Goal: Transaction & Acquisition: Purchase product/service

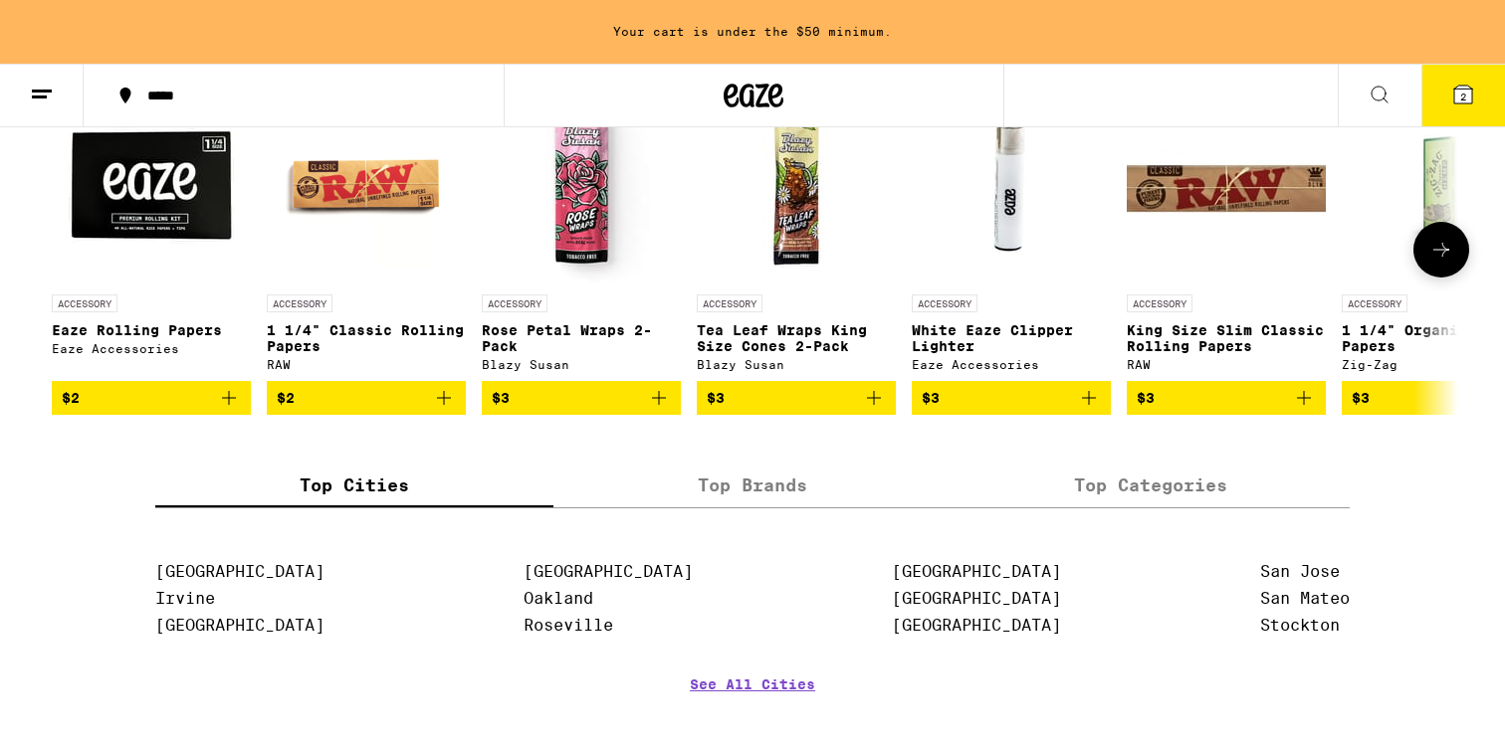
scroll to position [8553, 0]
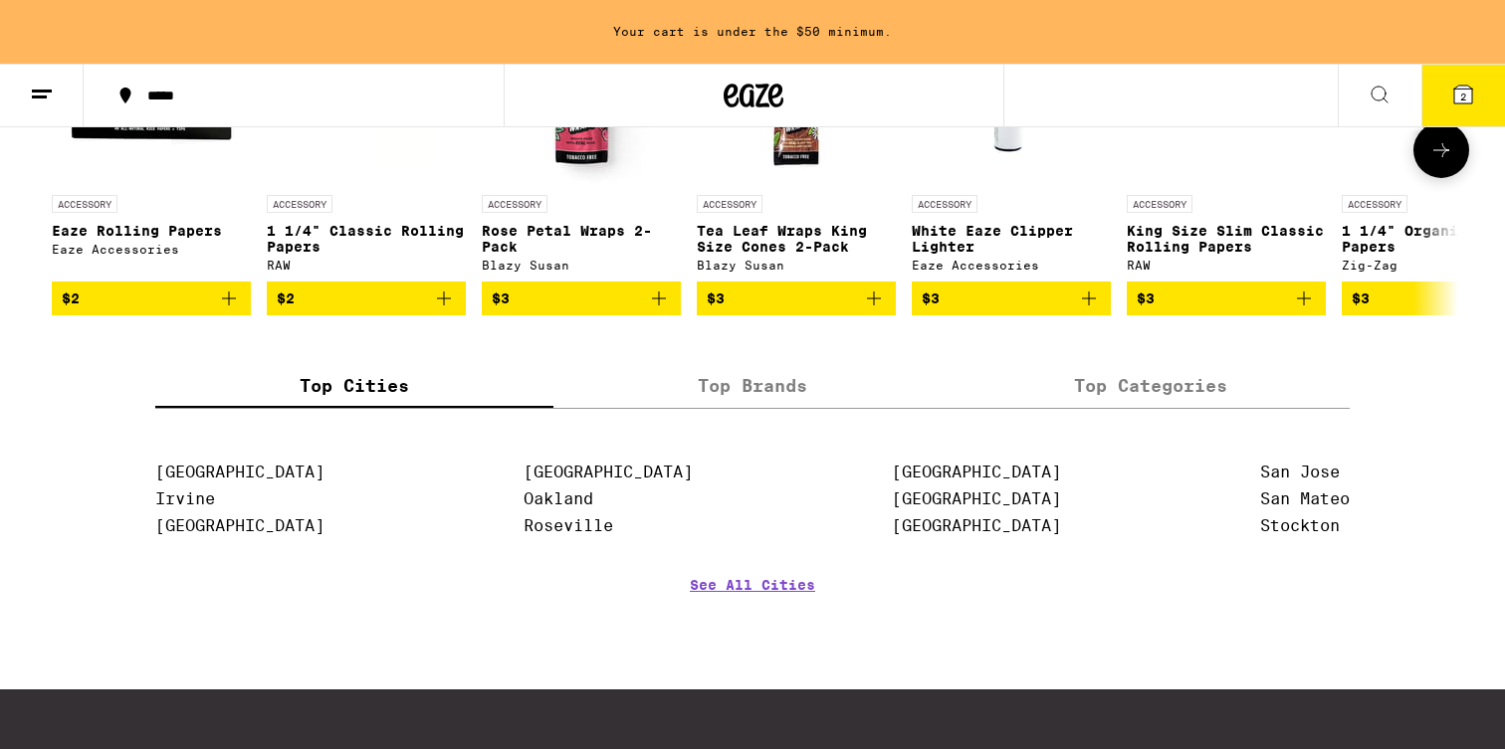
click at [151, 185] on img "Open page for Eaze Rolling Papers from Eaze Accessories" at bounding box center [151, 85] width 199 height 199
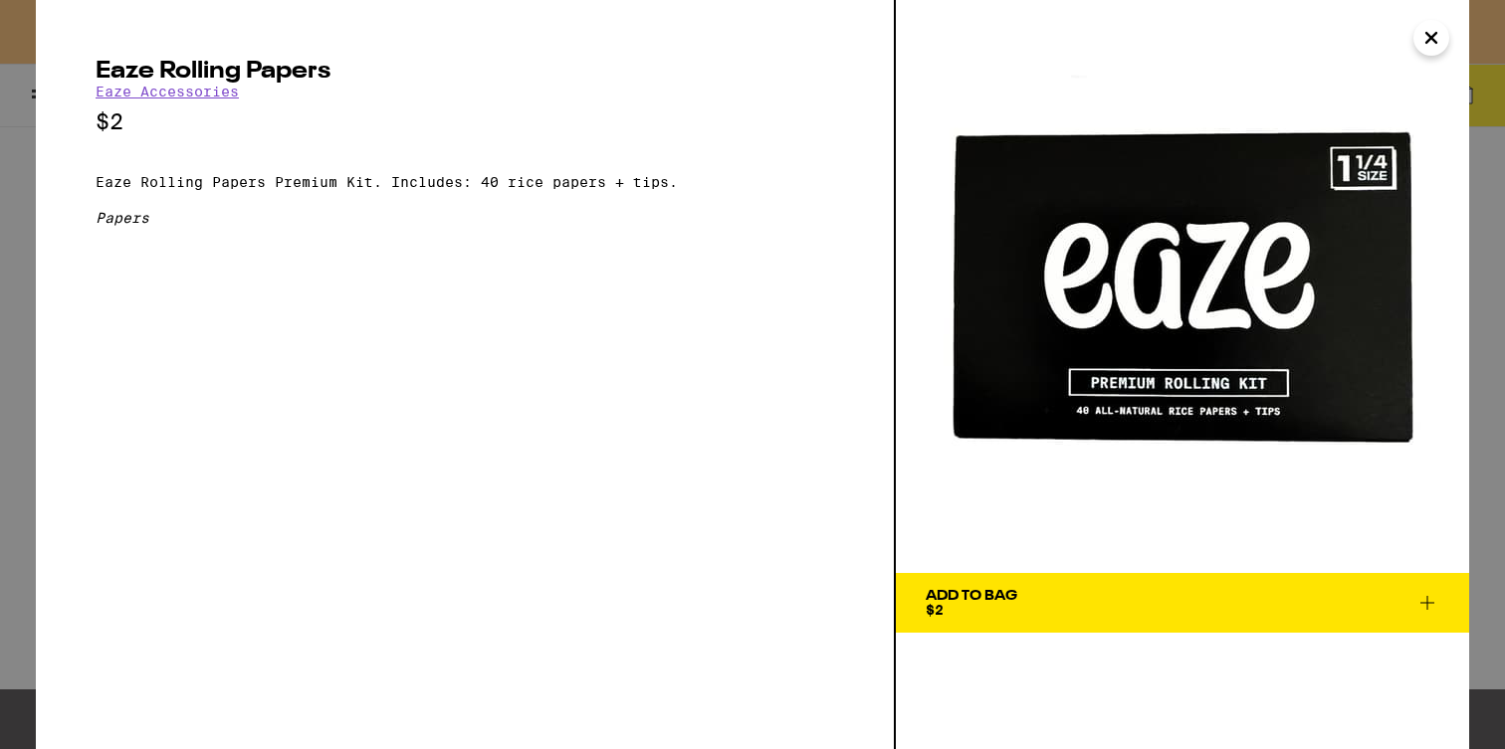
click at [1434, 47] on icon "Close" at bounding box center [1431, 38] width 24 height 30
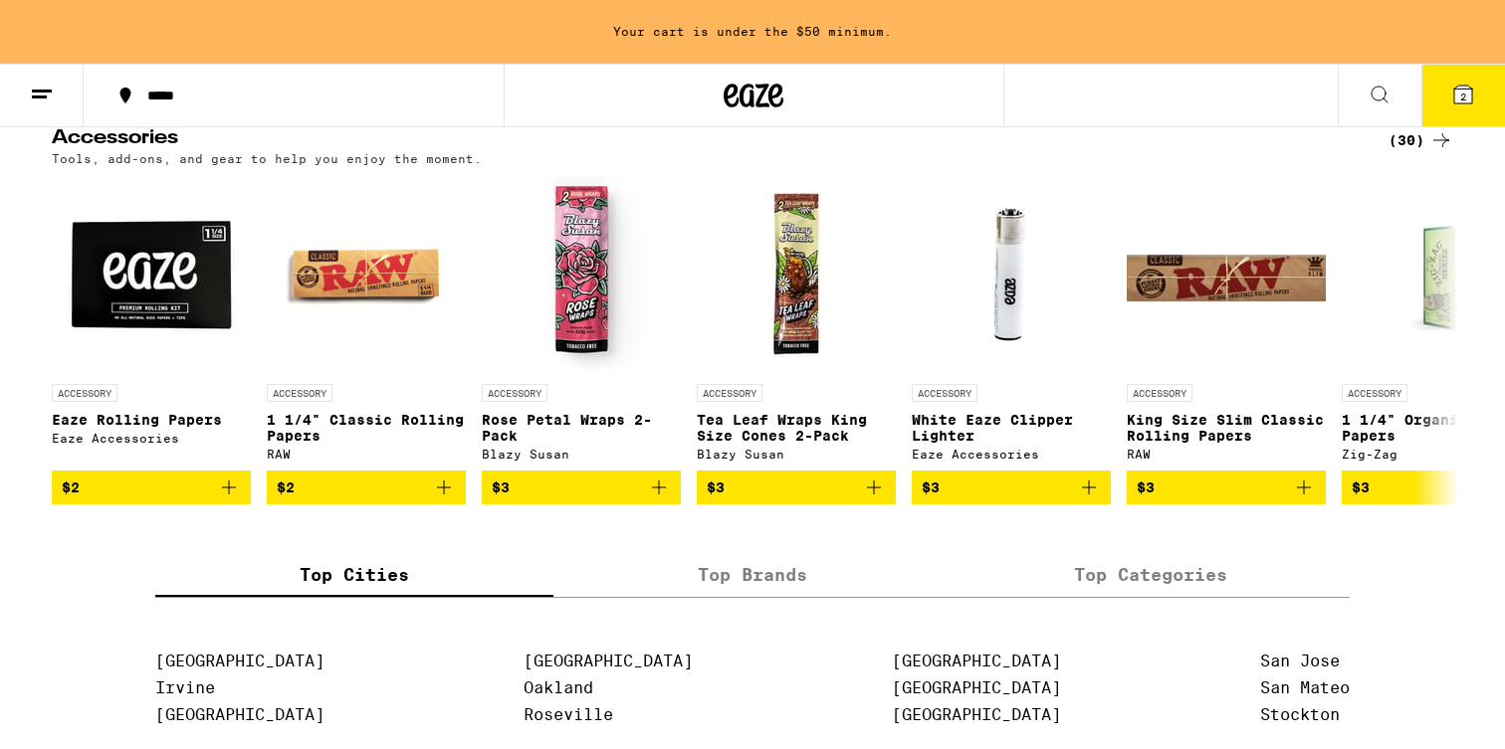
scroll to position [9072, 0]
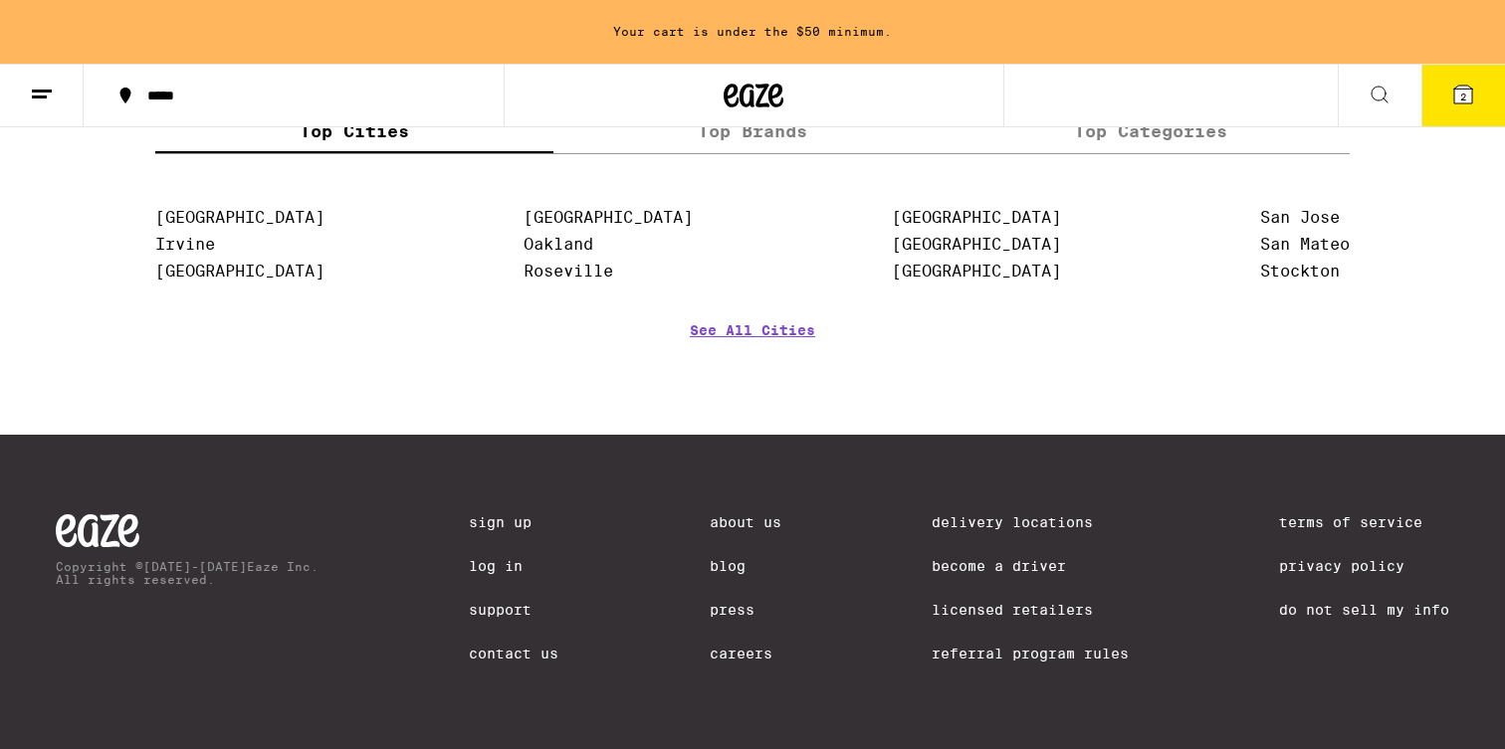
click at [992, 607] on link "Licensed Retailers" at bounding box center [1030, 610] width 197 height 16
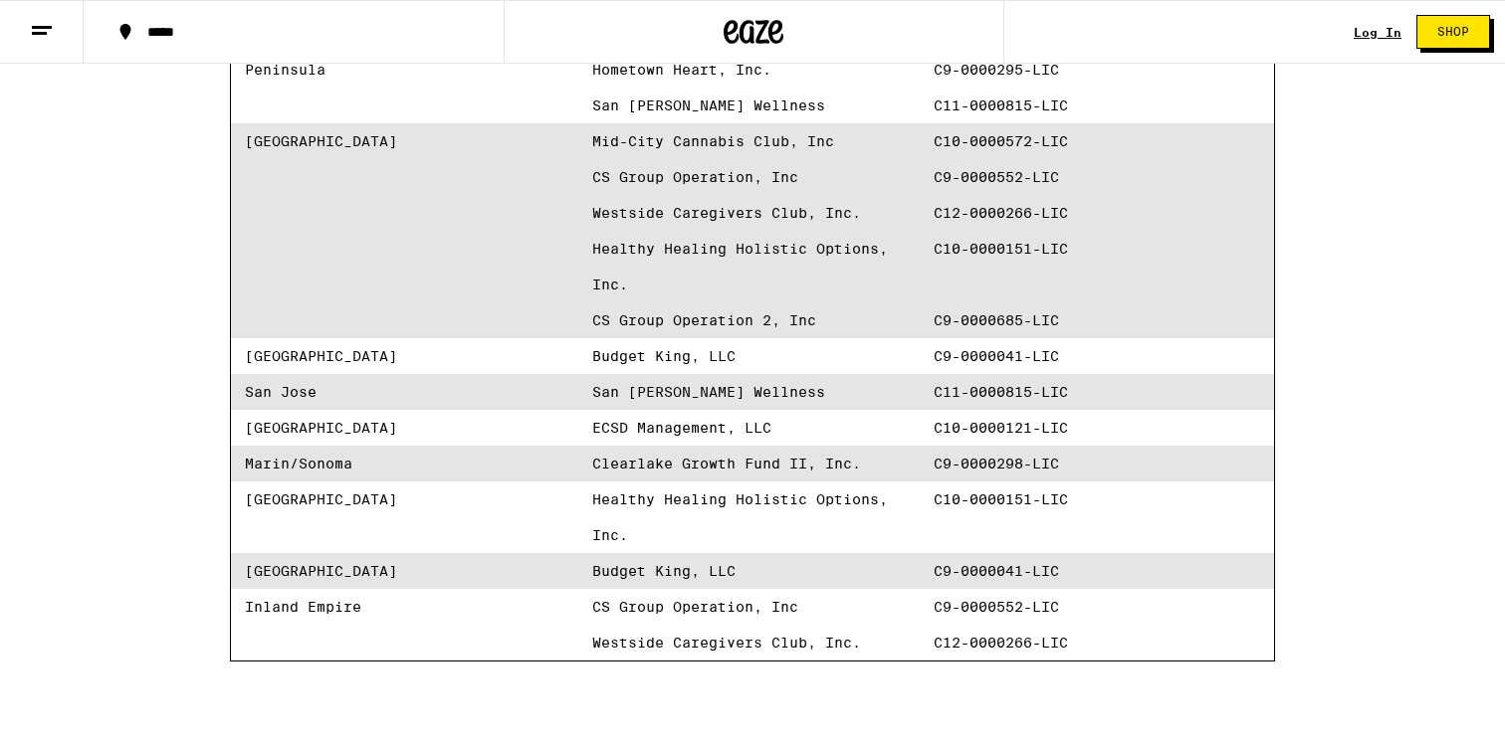
scroll to position [665, 0]
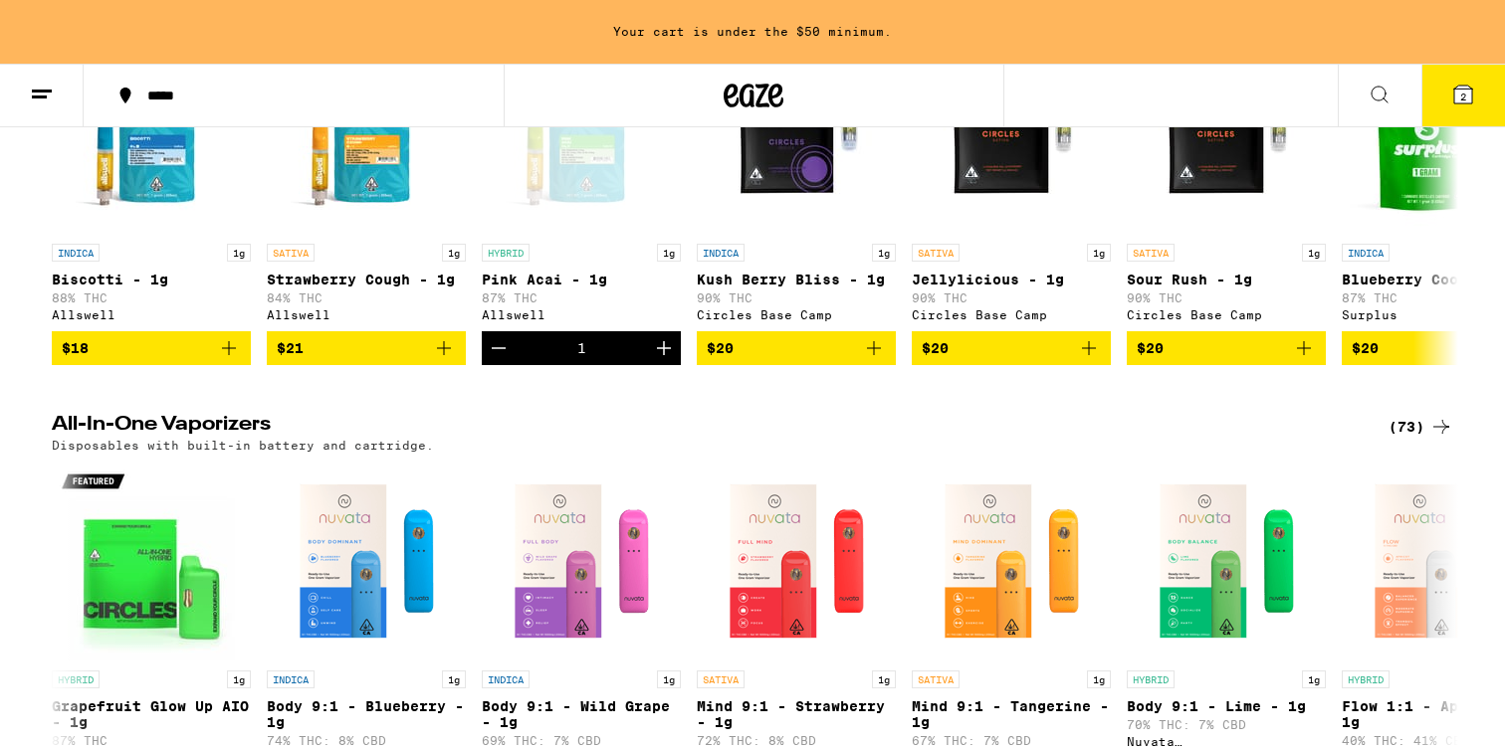
scroll to position [2645, 0]
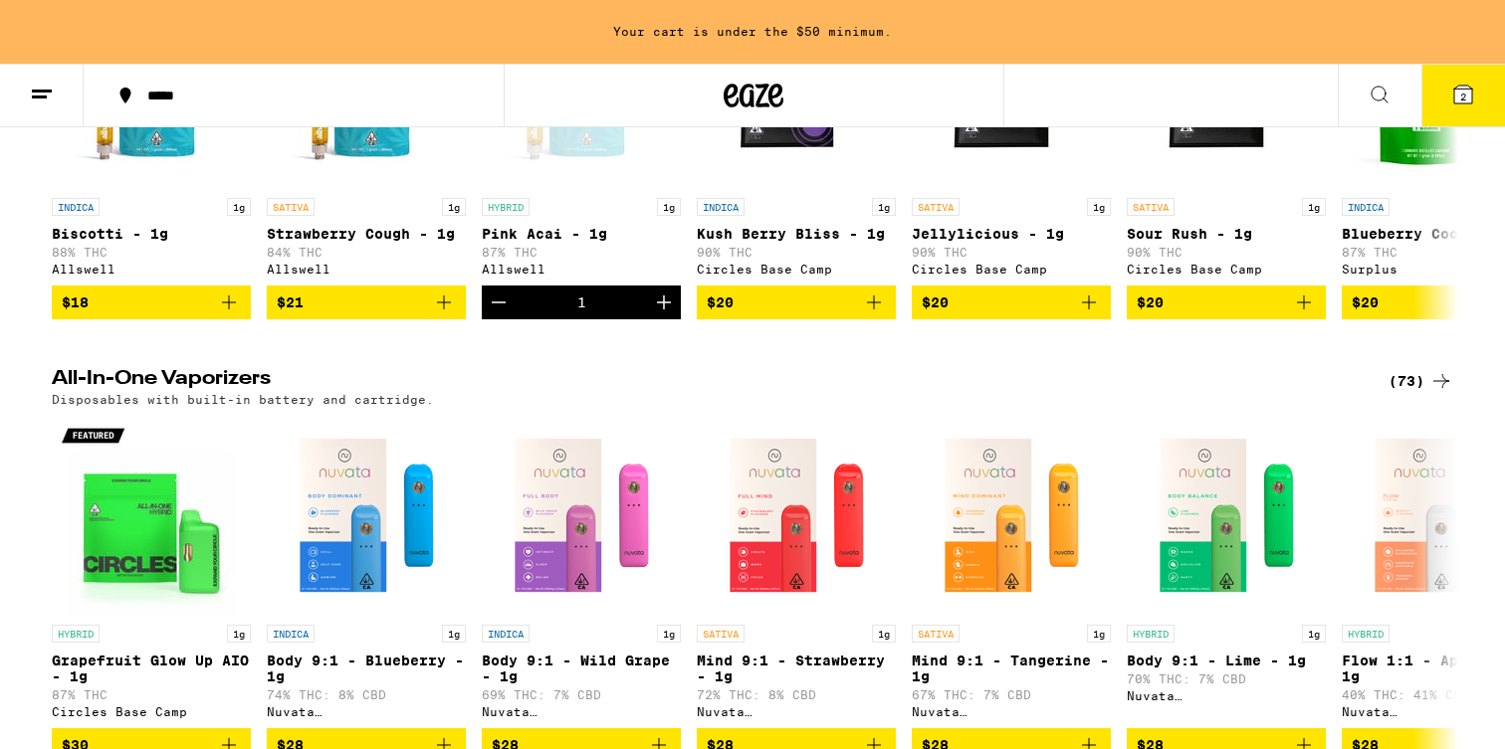
click at [701, 393] on h2 "All-In-One Vaporizers" at bounding box center [704, 381] width 1304 height 24
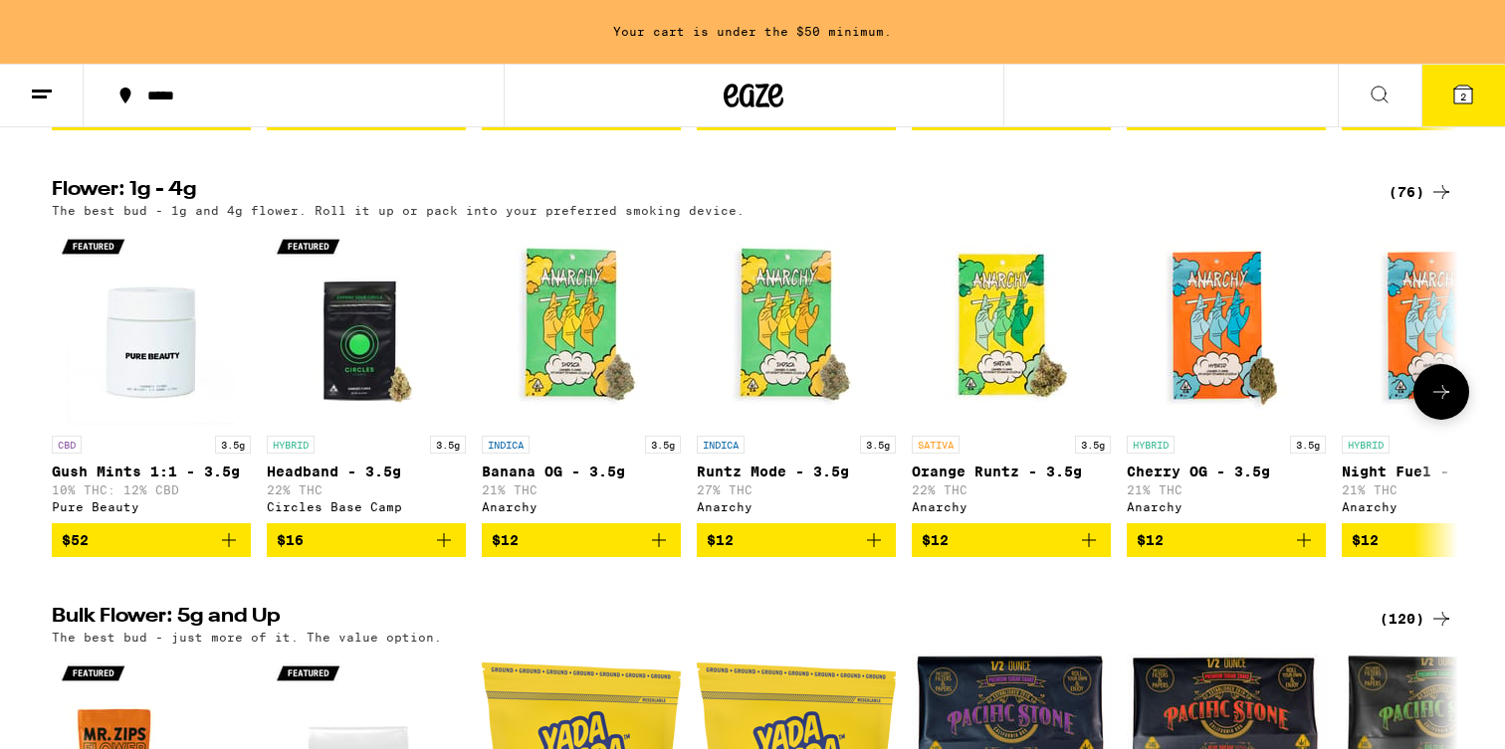
scroll to position [1517, 0]
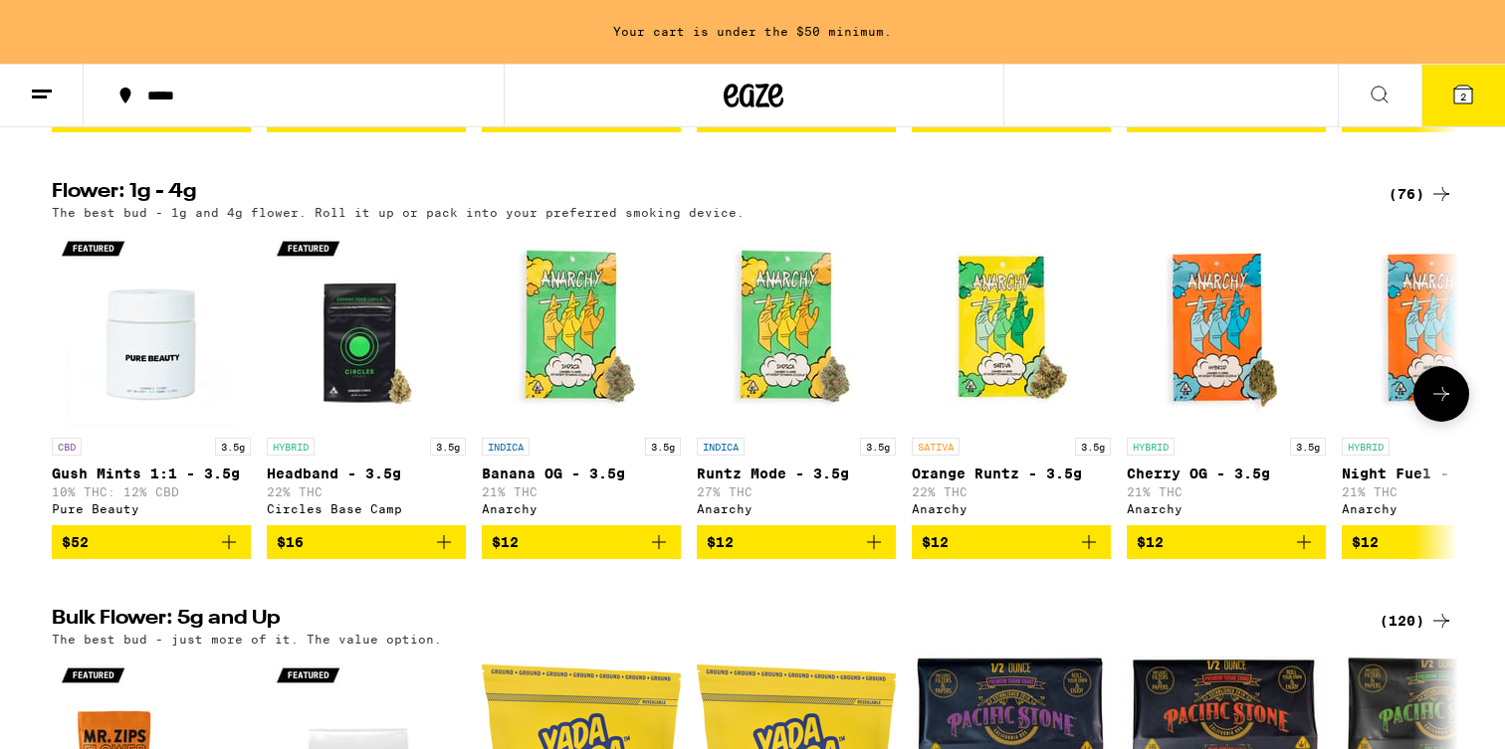
click at [301, 516] on div "Circles Base Camp" at bounding box center [366, 509] width 199 height 13
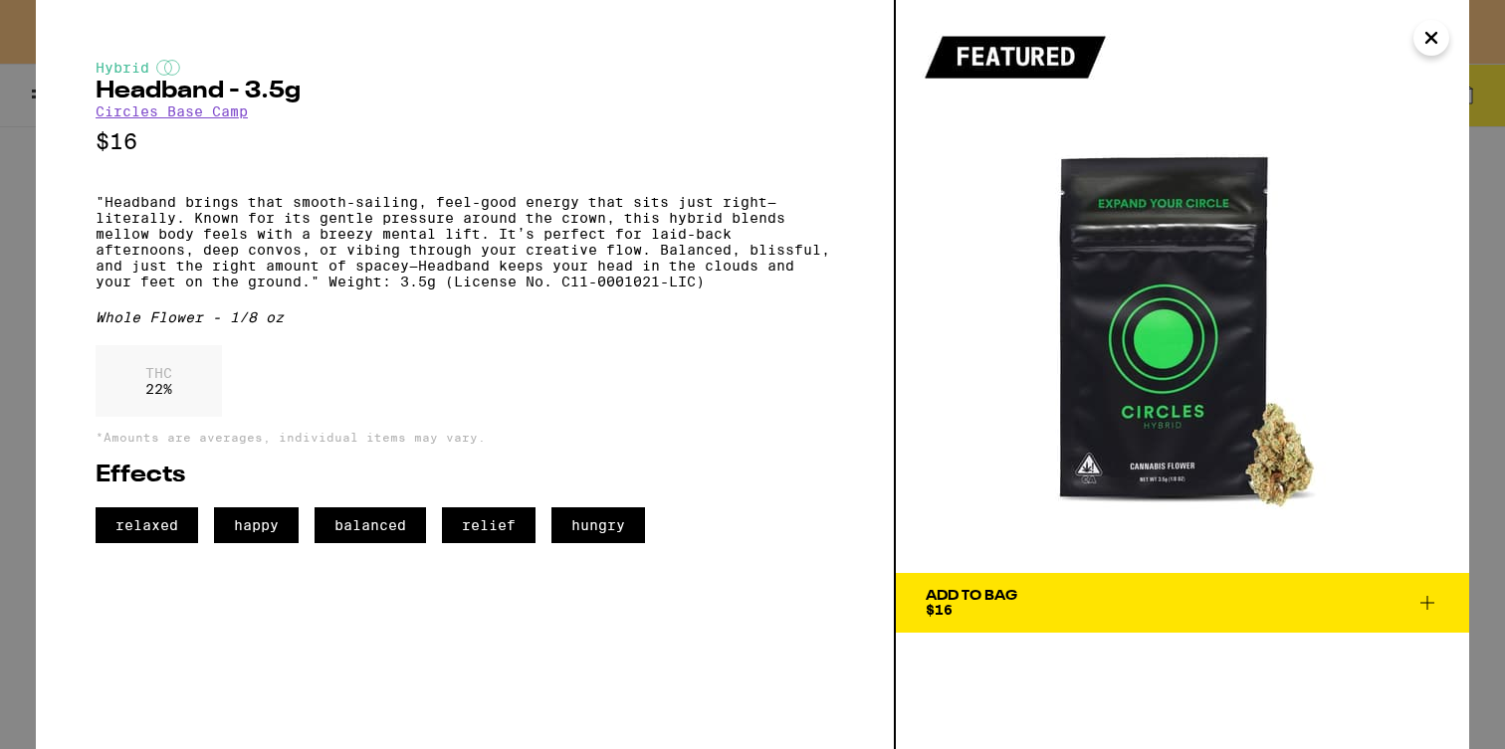
click at [203, 116] on link "Circles Base Camp" at bounding box center [172, 112] width 152 height 16
click at [238, 112] on link "Circles Base Camp" at bounding box center [172, 112] width 152 height 16
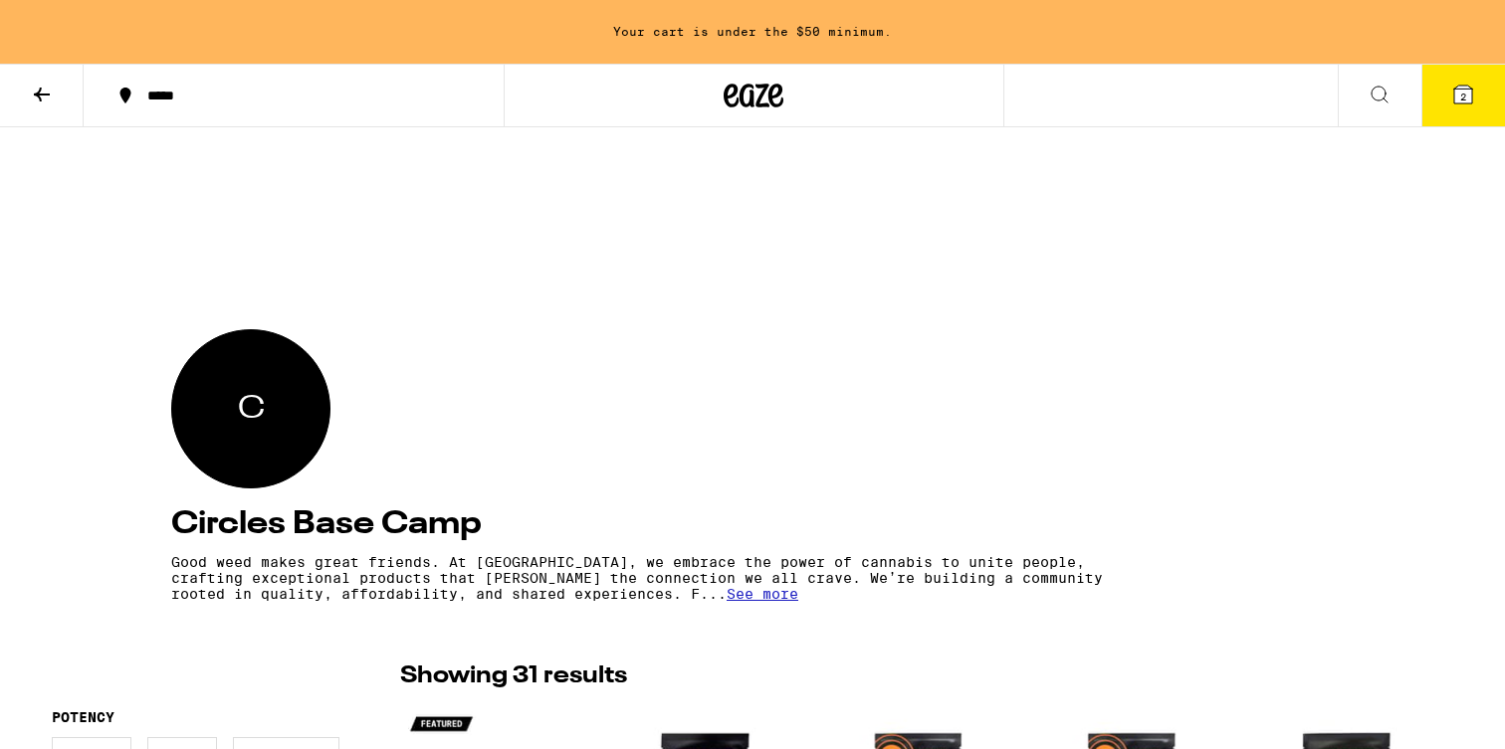
click at [292, 370] on div "C" at bounding box center [250, 408] width 159 height 159
click at [276, 387] on div "C" at bounding box center [250, 408] width 159 height 159
click at [52, 91] on icon at bounding box center [42, 95] width 24 height 24
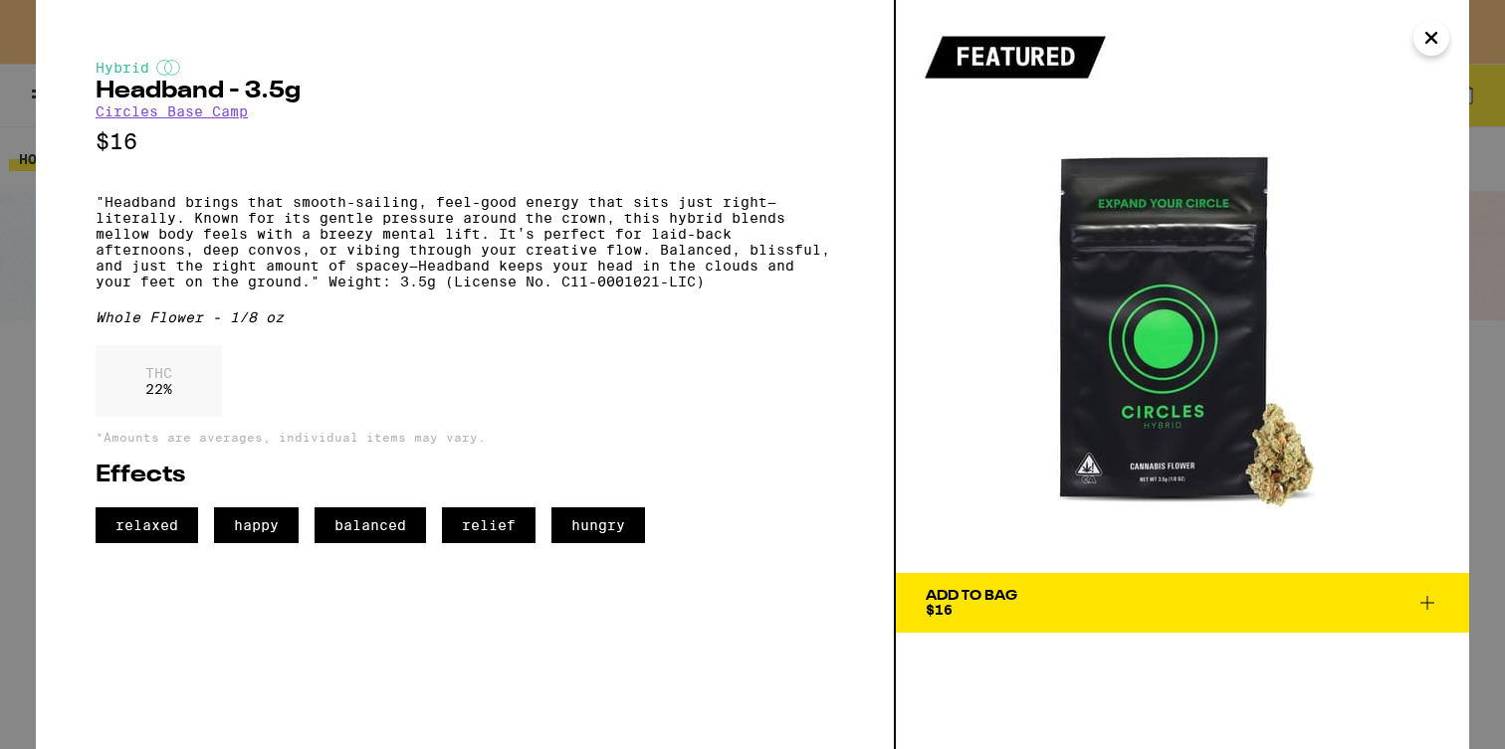
click at [1432, 41] on icon "Close" at bounding box center [1431, 38] width 10 height 10
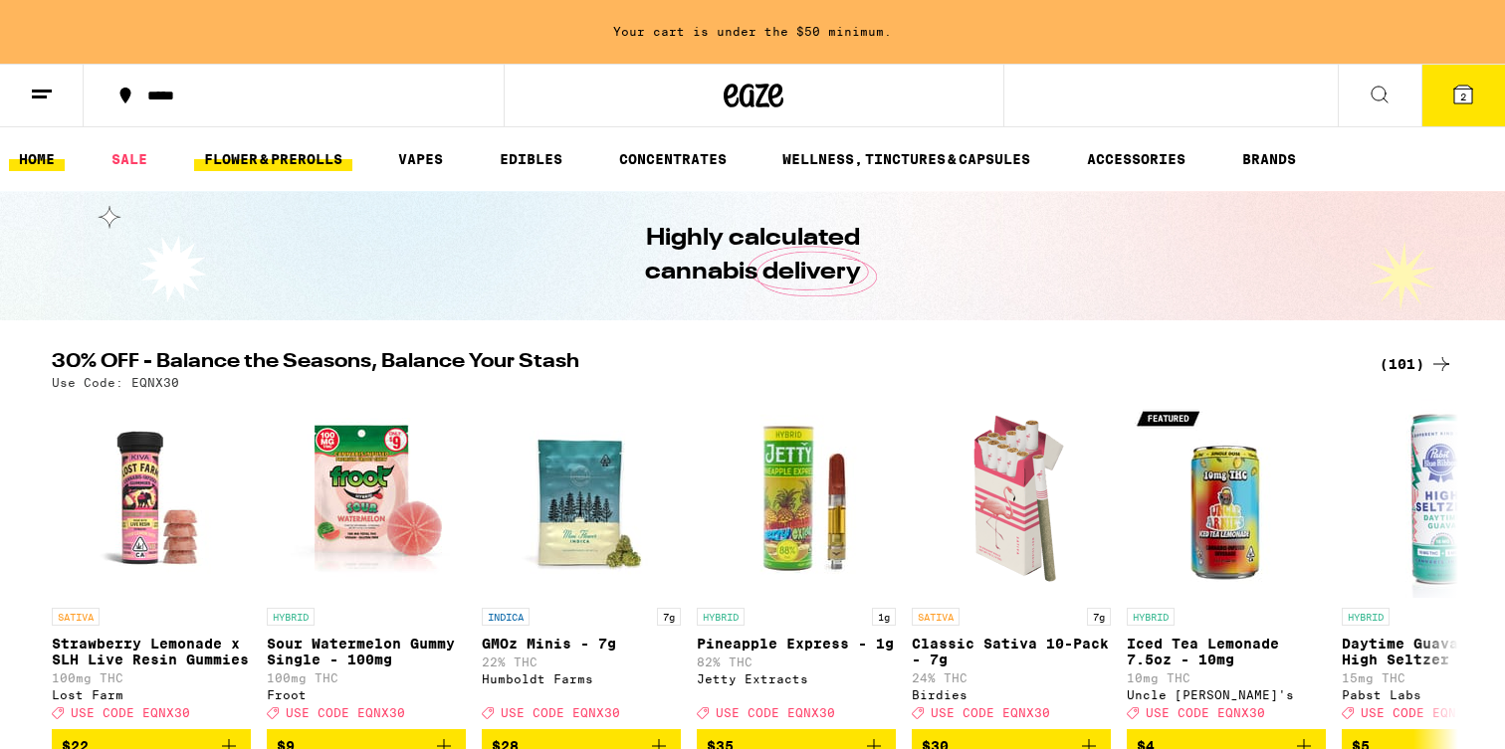
click at [287, 158] on link "FLOWER & PREROLLS" at bounding box center [273, 159] width 158 height 24
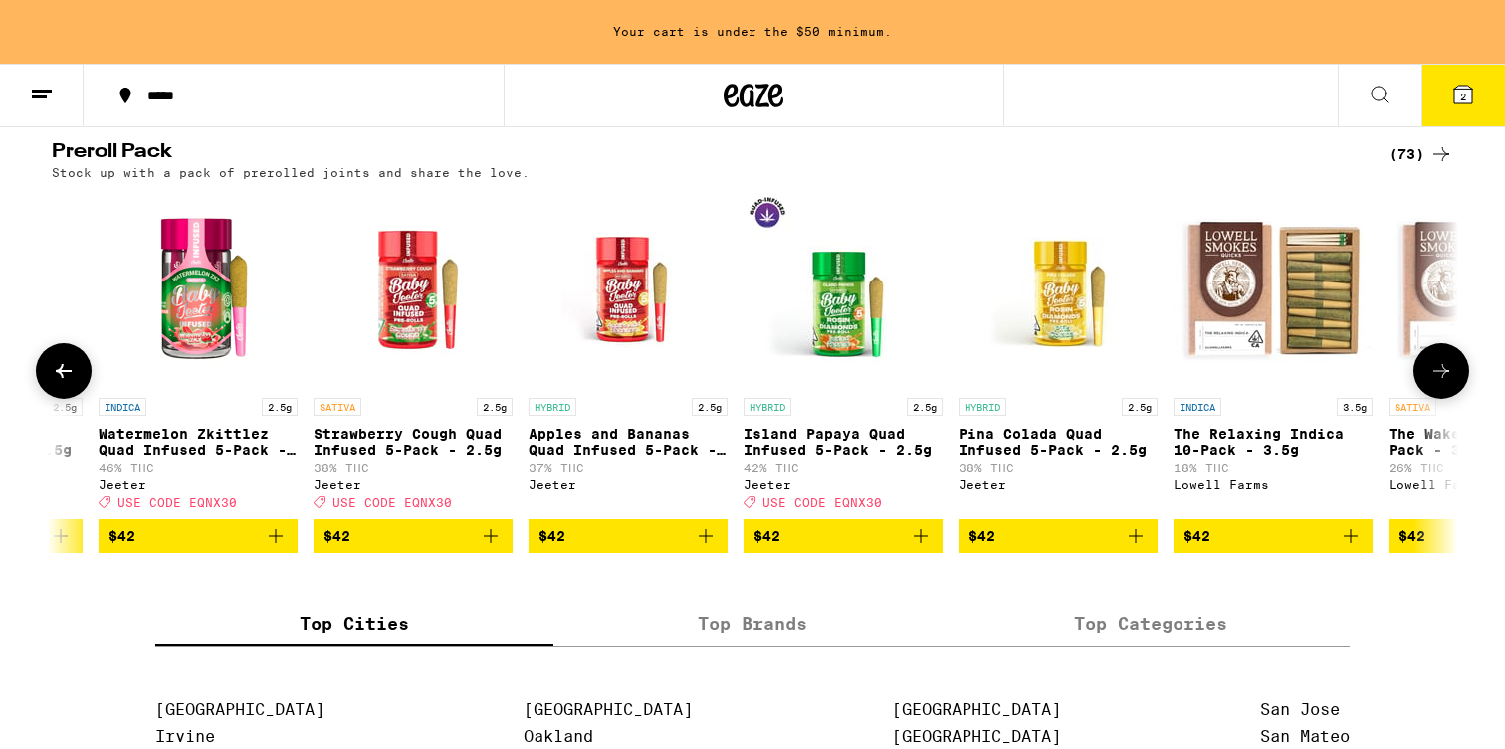
scroll to position [0, 11418]
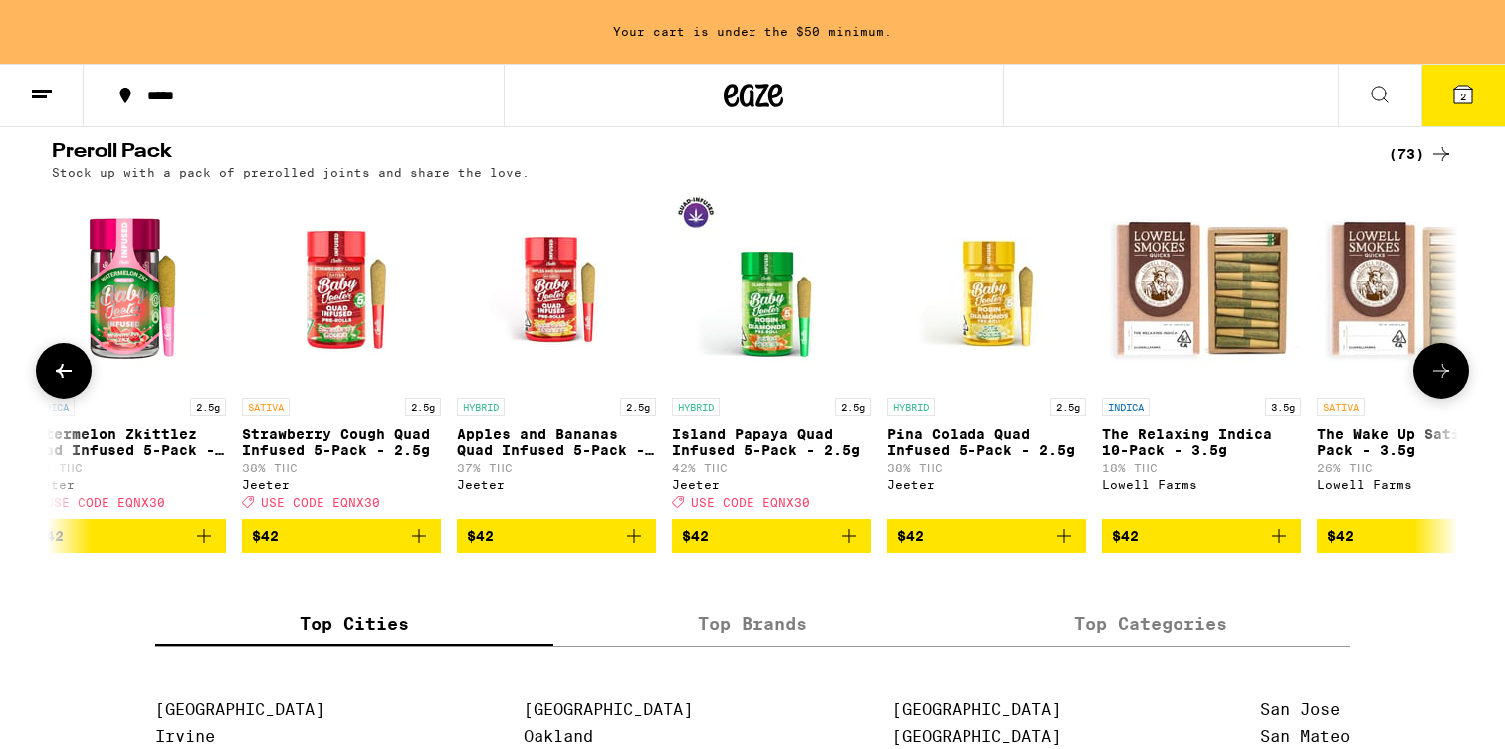
click at [768, 361] on img "Open page for Island Papaya Quad Infused 5-Pack - 2.5g from Jeeter" at bounding box center [771, 288] width 199 height 199
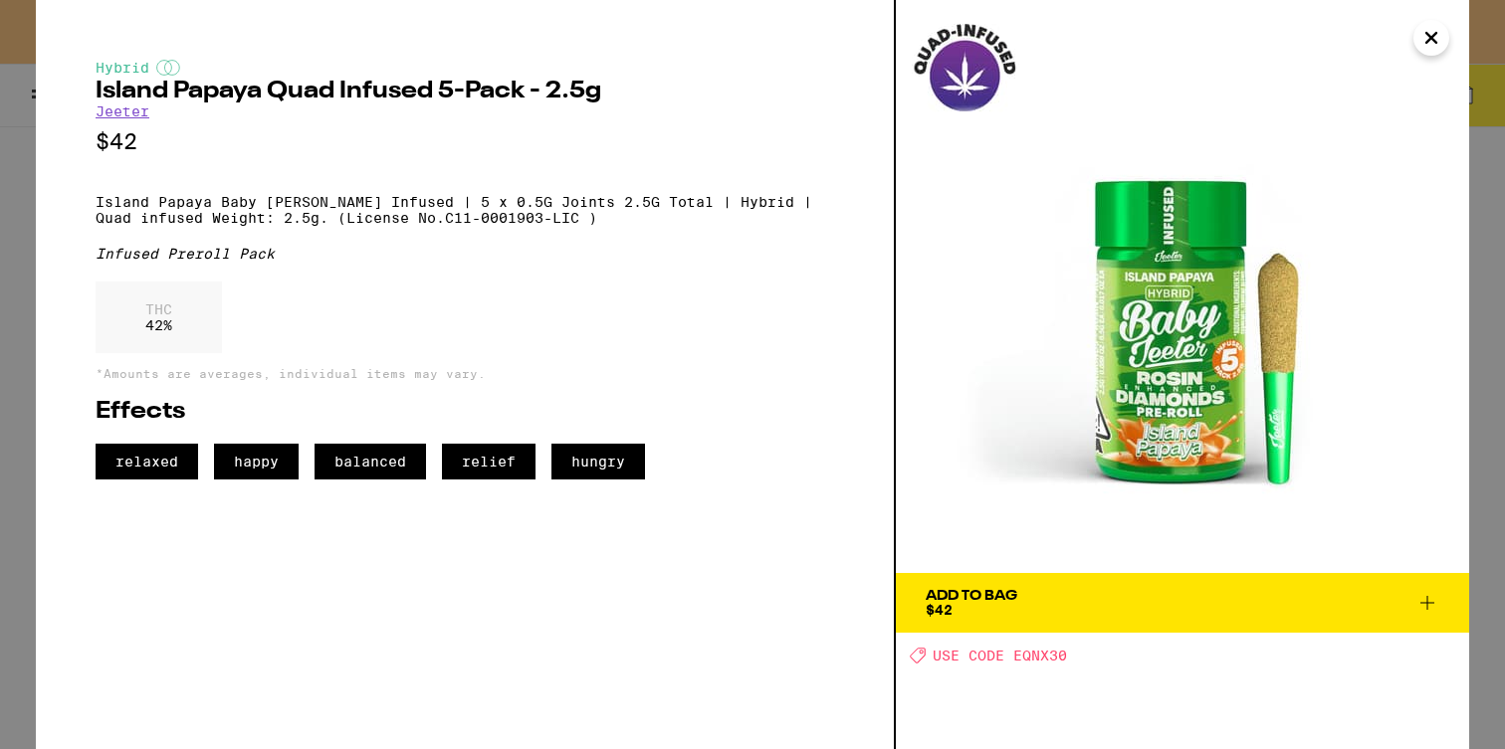
click at [1433, 41] on icon "Close" at bounding box center [1431, 38] width 10 height 10
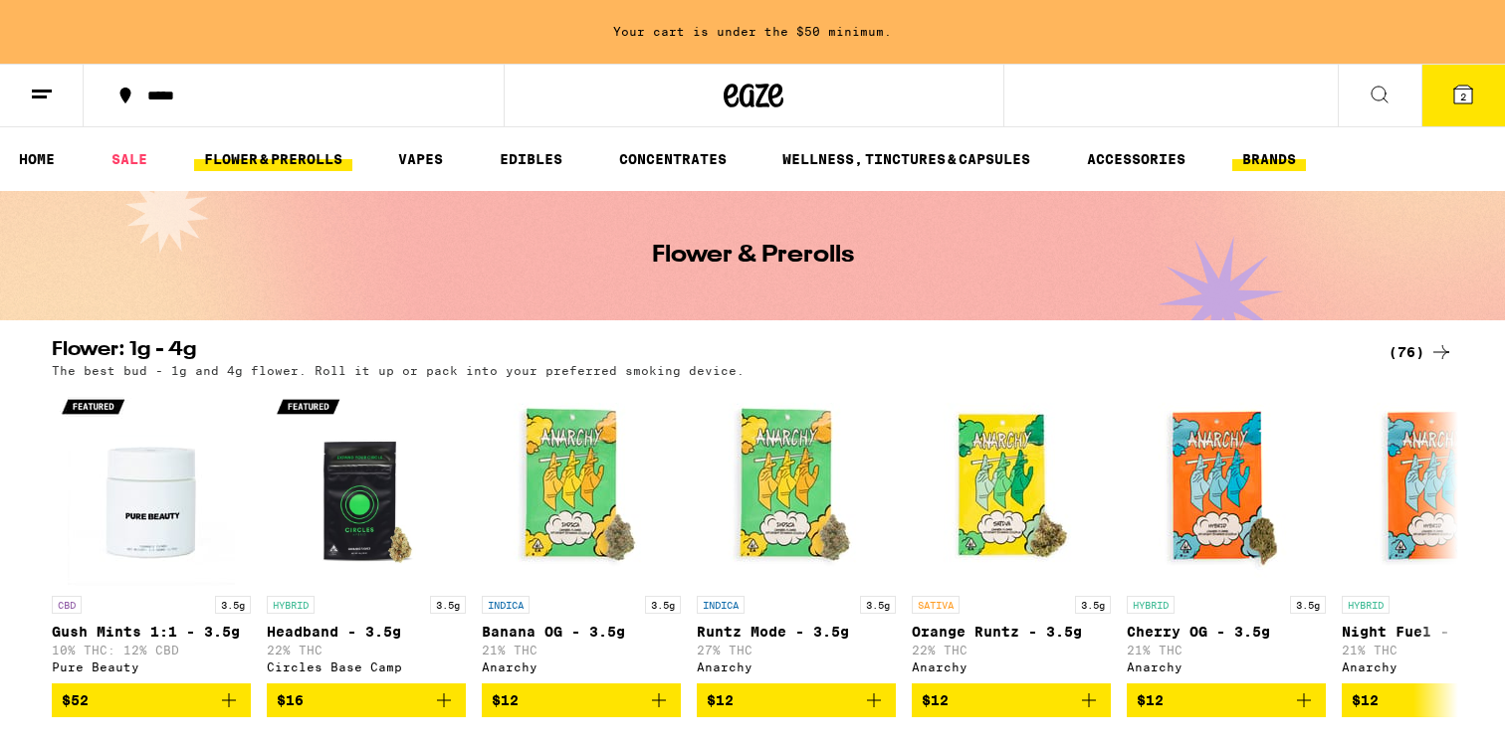
click at [1261, 164] on link "BRANDS" at bounding box center [1269, 159] width 74 height 24
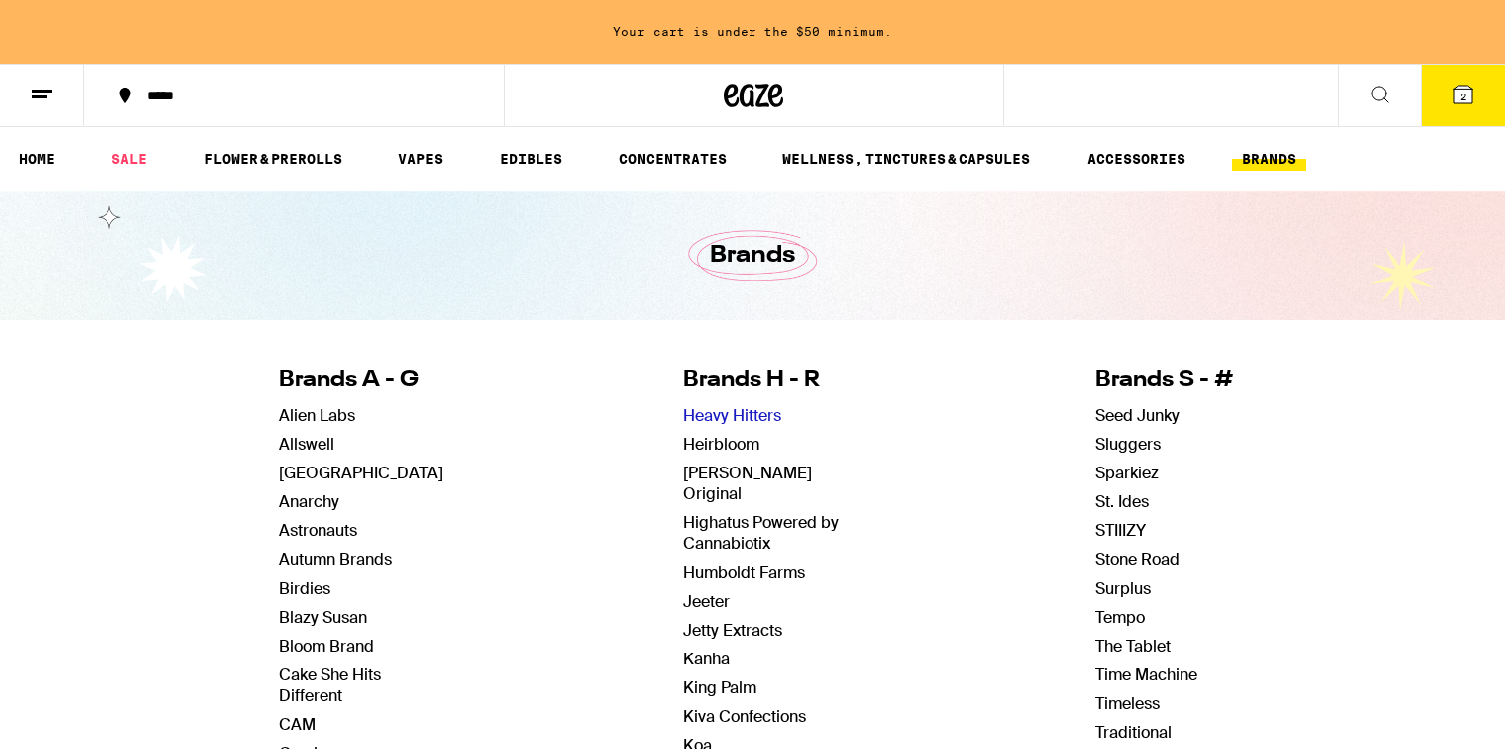
click at [710, 420] on link "Heavy Hitters" at bounding box center [732, 415] width 99 height 21
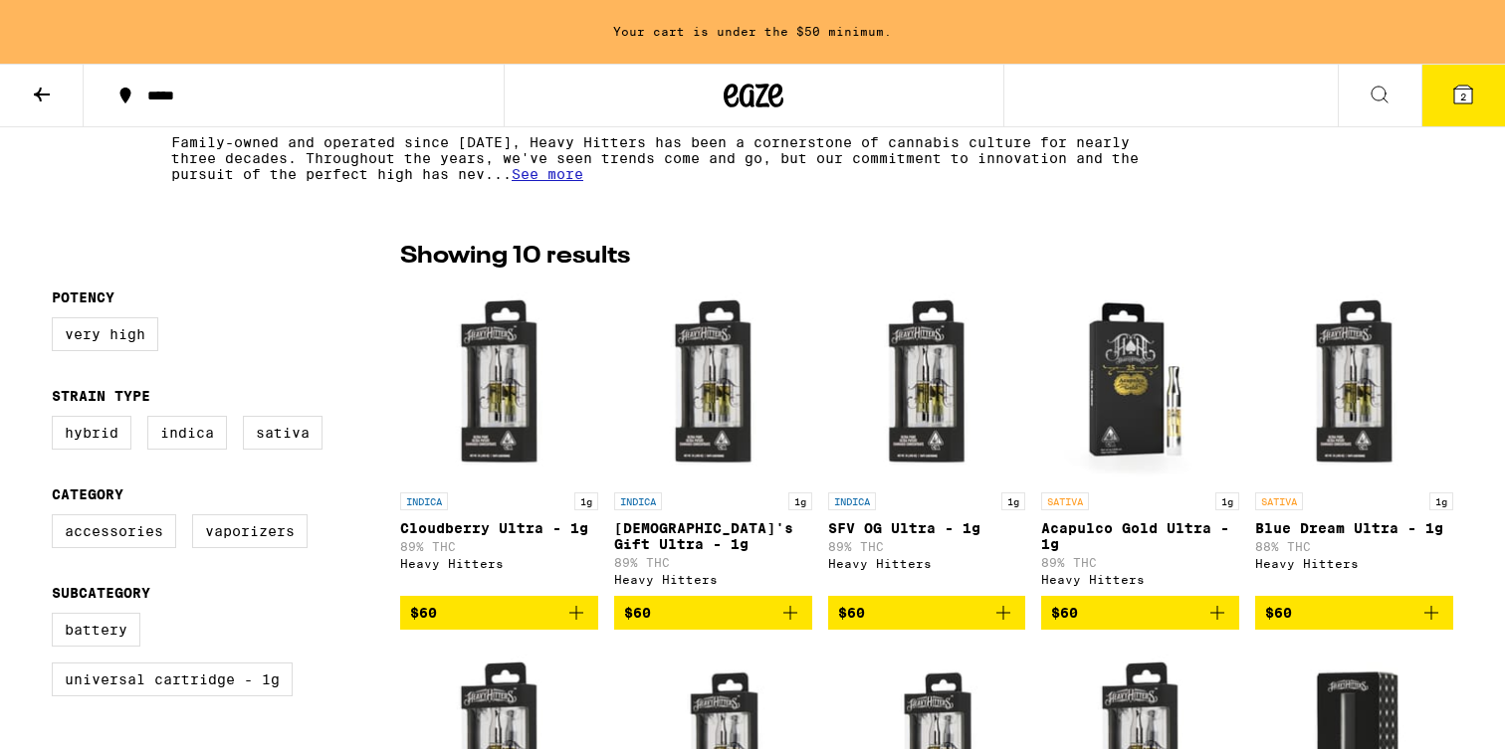
scroll to position [389, 0]
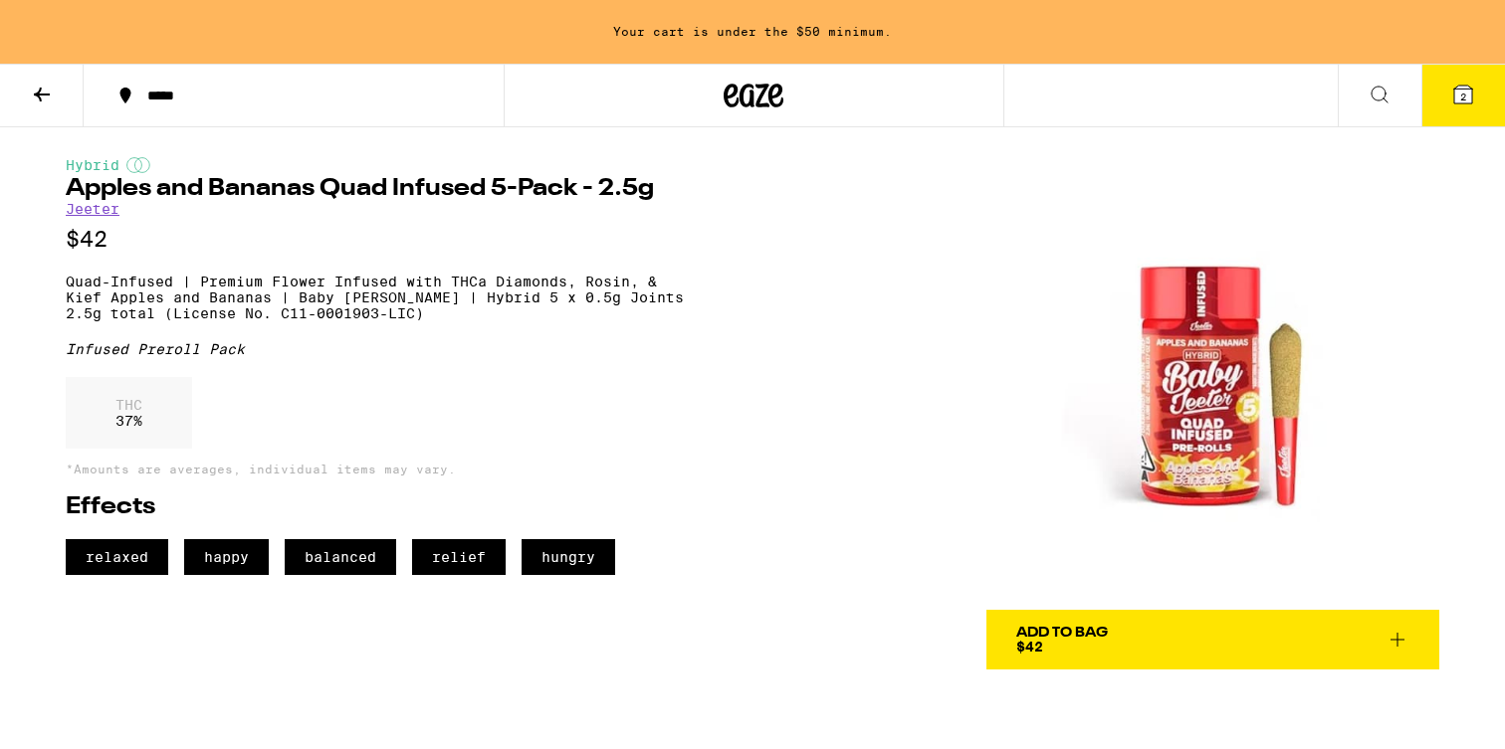
click at [703, 207] on div "Hybrid Apples and Bananas Quad Infused 5-Pack - 2.5g Jeeter $42 Quad-Infused | …" at bounding box center [752, 398] width 1433 height 542
click at [718, 20] on div "Your cart is under the $50 minimum." at bounding box center [752, 32] width 1505 height 64
click at [13, 97] on button at bounding box center [42, 96] width 84 height 63
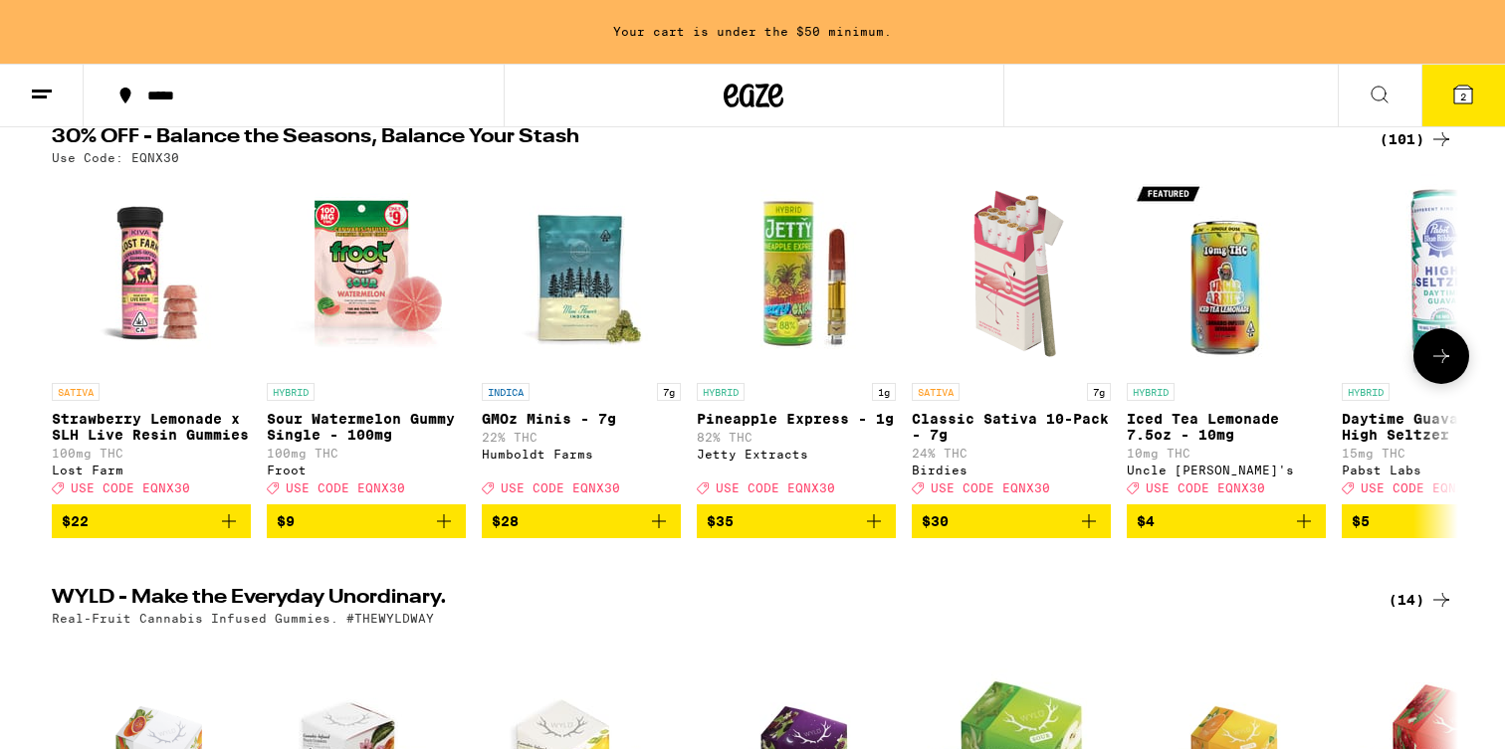
scroll to position [239, 0]
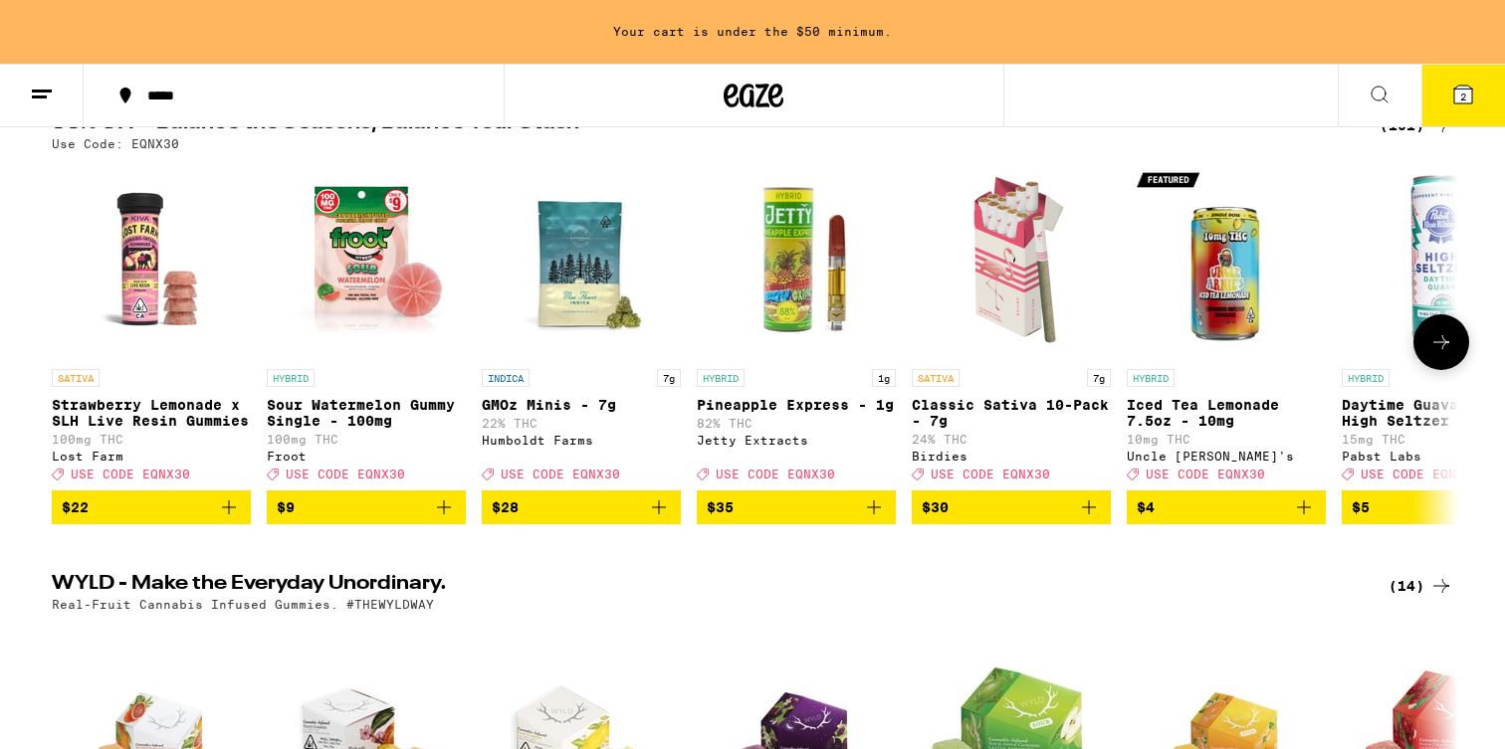
click at [164, 255] on img "Open page for Strawberry Lemonade x SLH Live Resin Gummies from Lost Farm" at bounding box center [151, 259] width 199 height 199
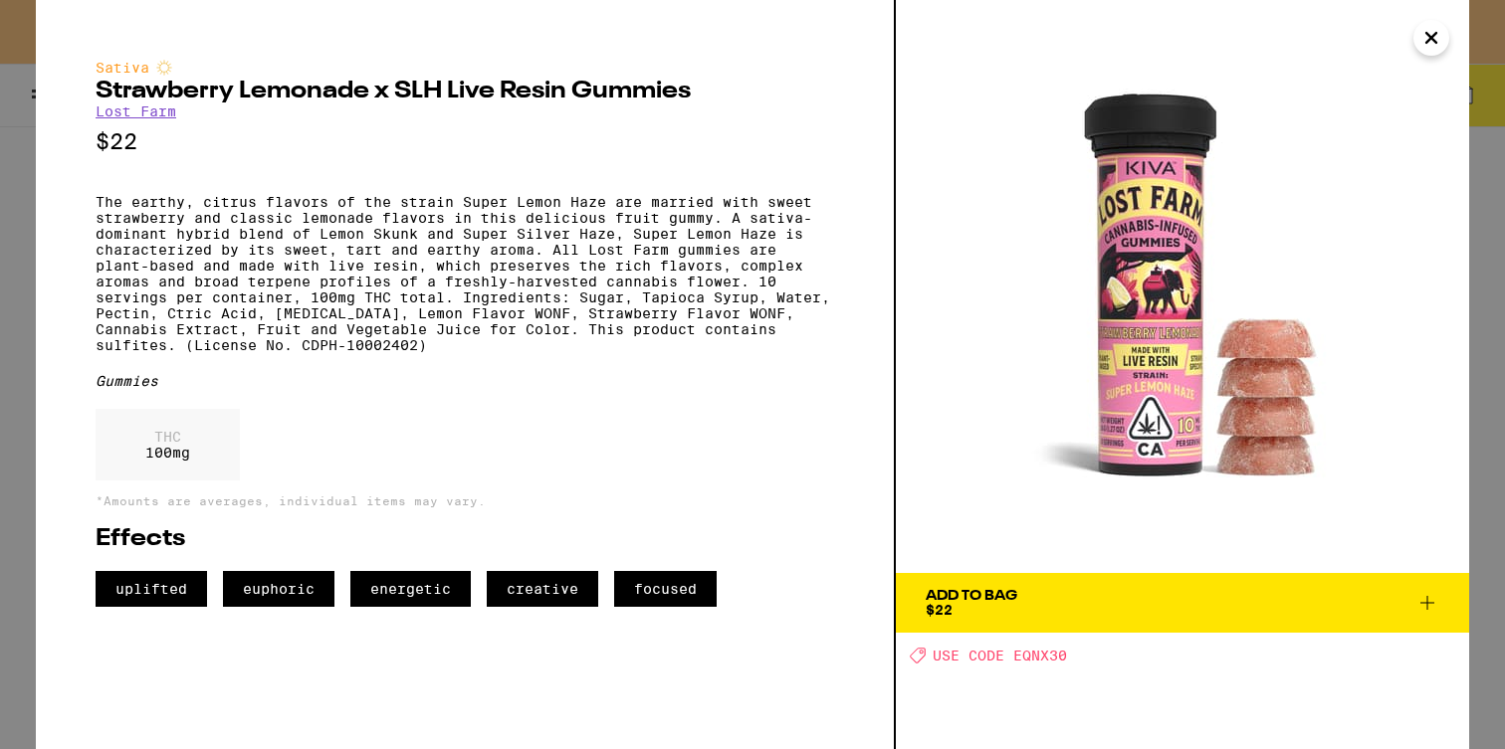
click at [1432, 47] on icon "Close" at bounding box center [1431, 38] width 24 height 30
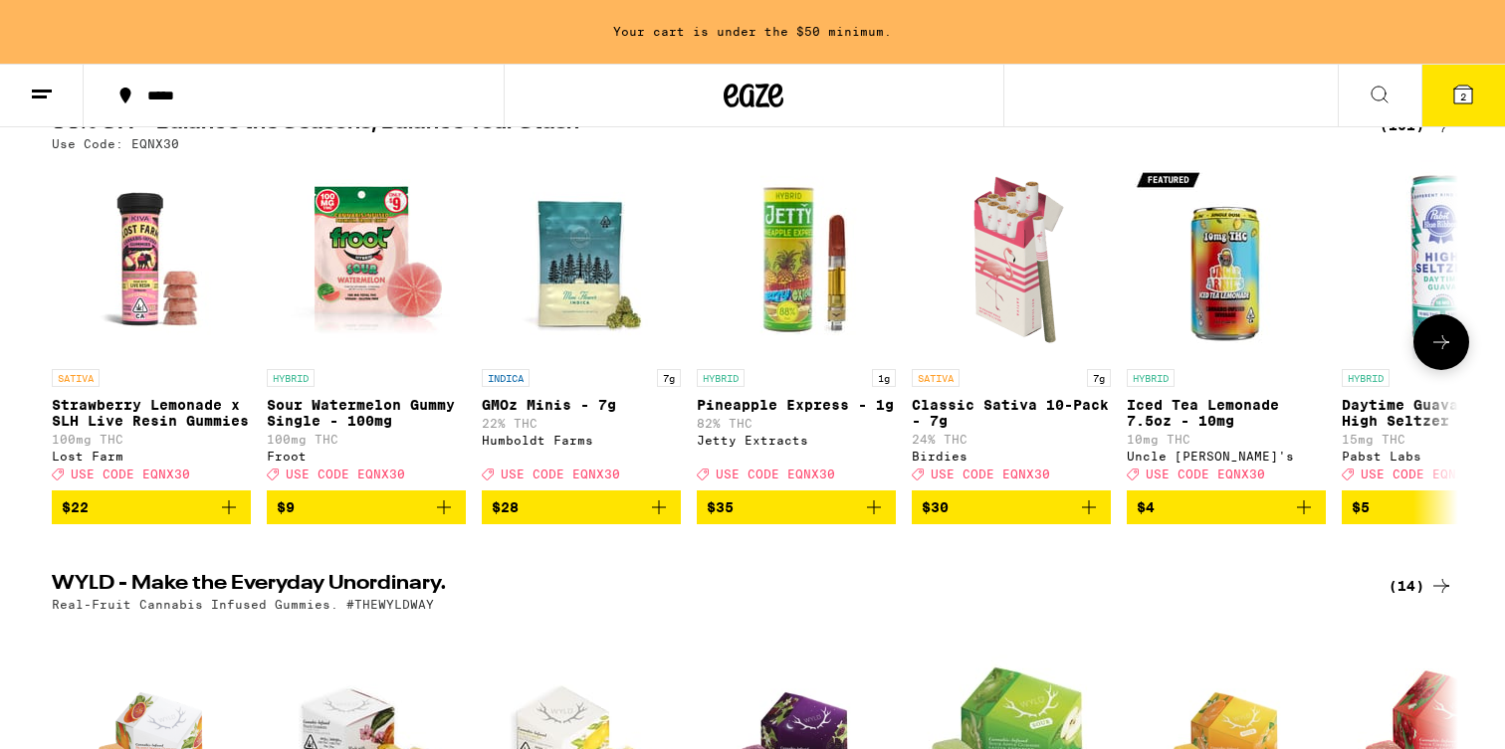
click at [1018, 256] on img "Open page for Classic Sativa 10-Pack - 7g from Birdies" at bounding box center [1011, 259] width 199 height 199
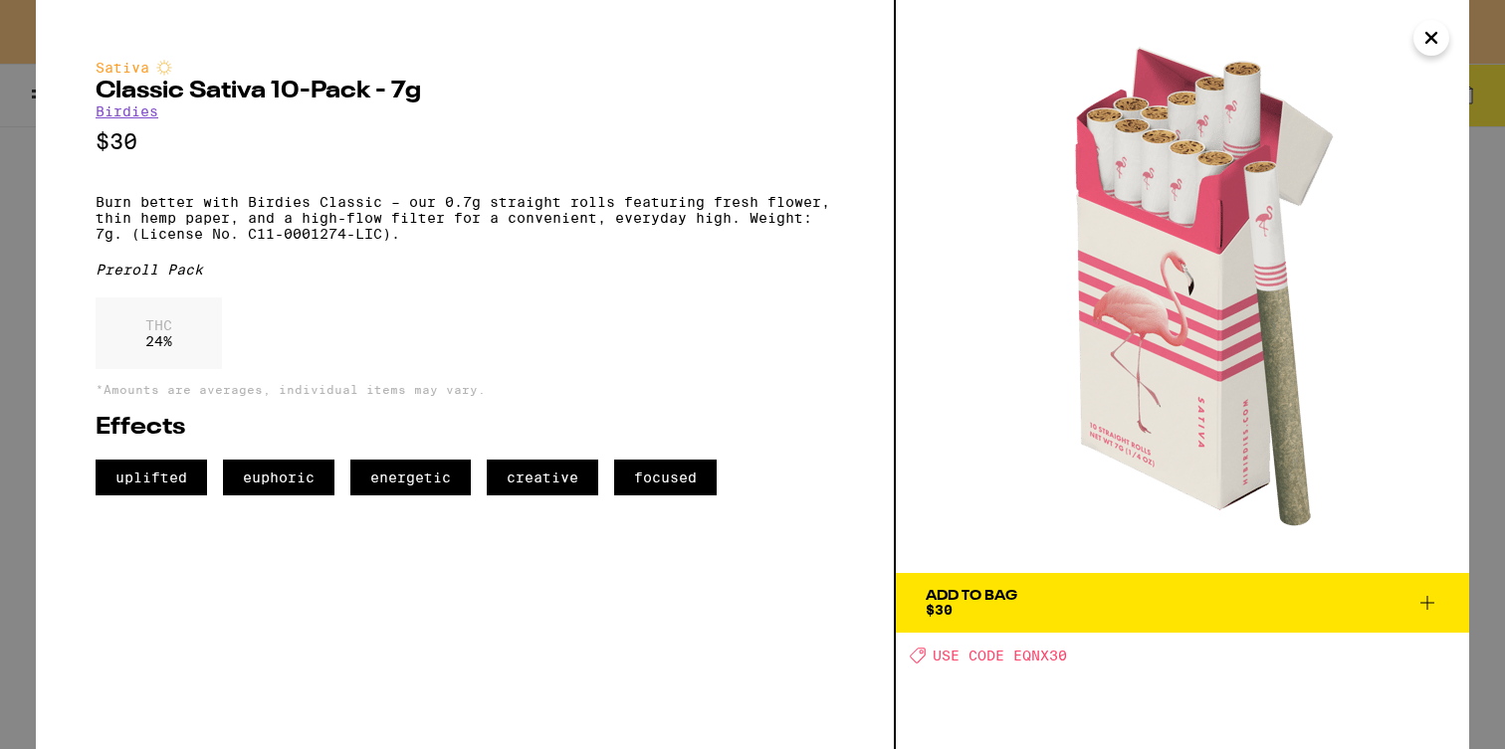
click at [1433, 37] on icon "Close" at bounding box center [1431, 38] width 24 height 30
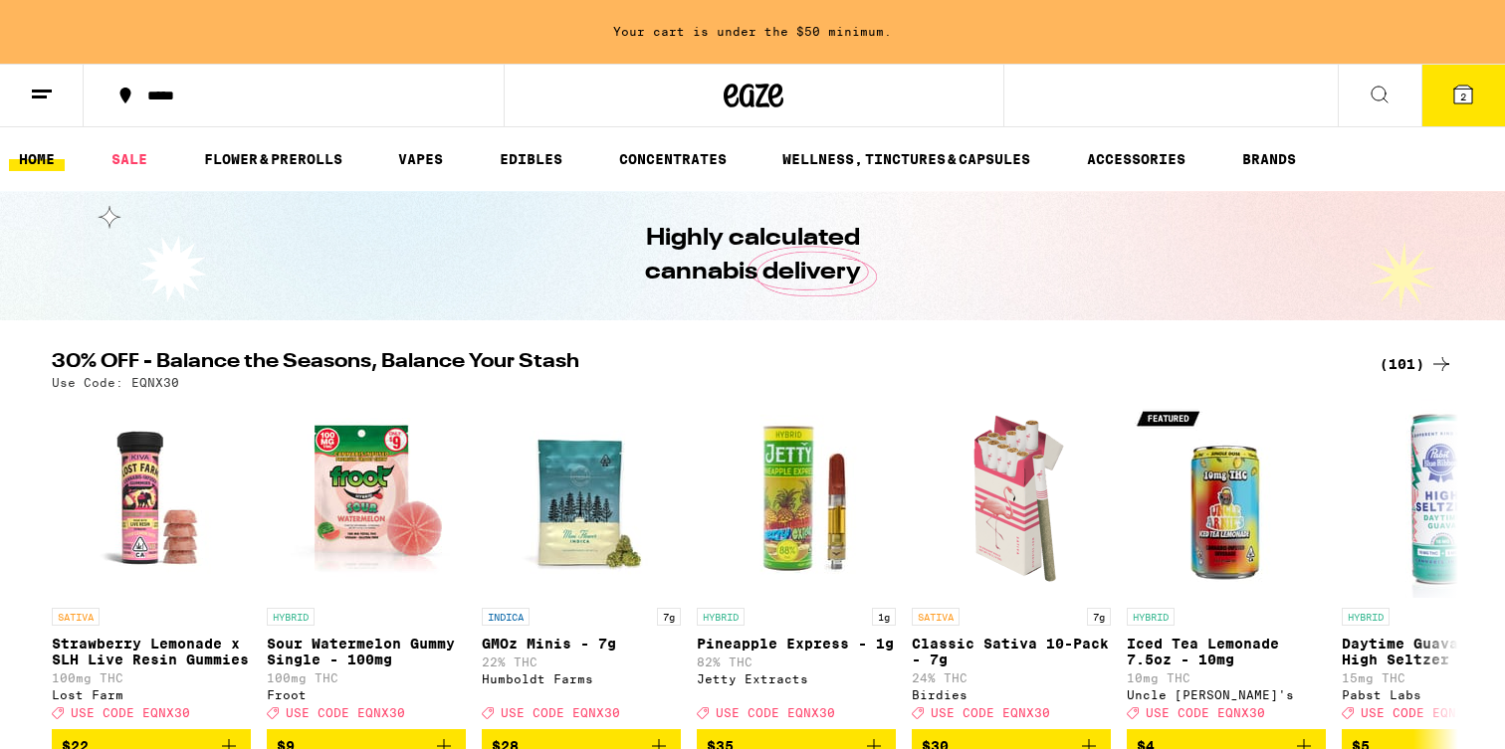
click at [33, 104] on icon at bounding box center [42, 95] width 24 height 24
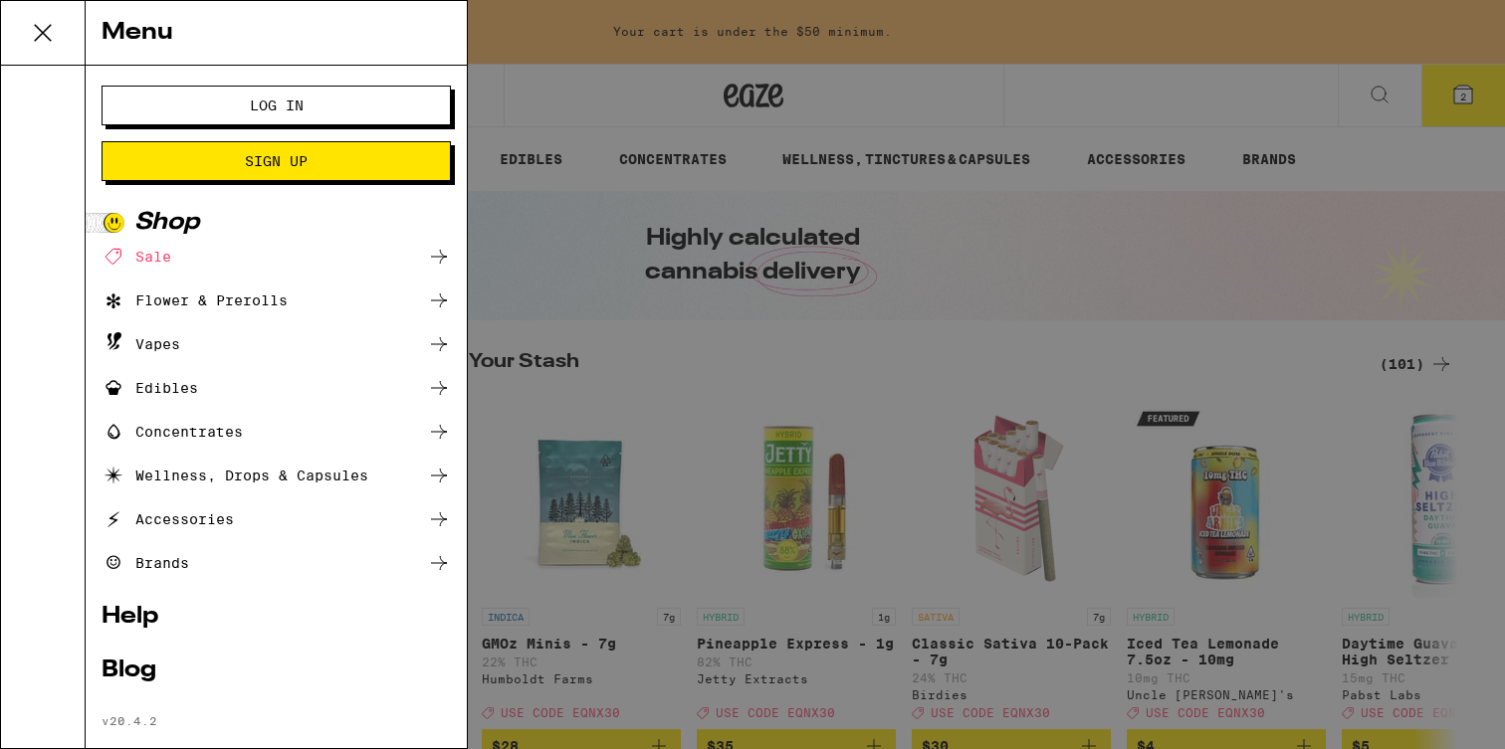
click at [220, 248] on div "Sale" at bounding box center [276, 257] width 349 height 24
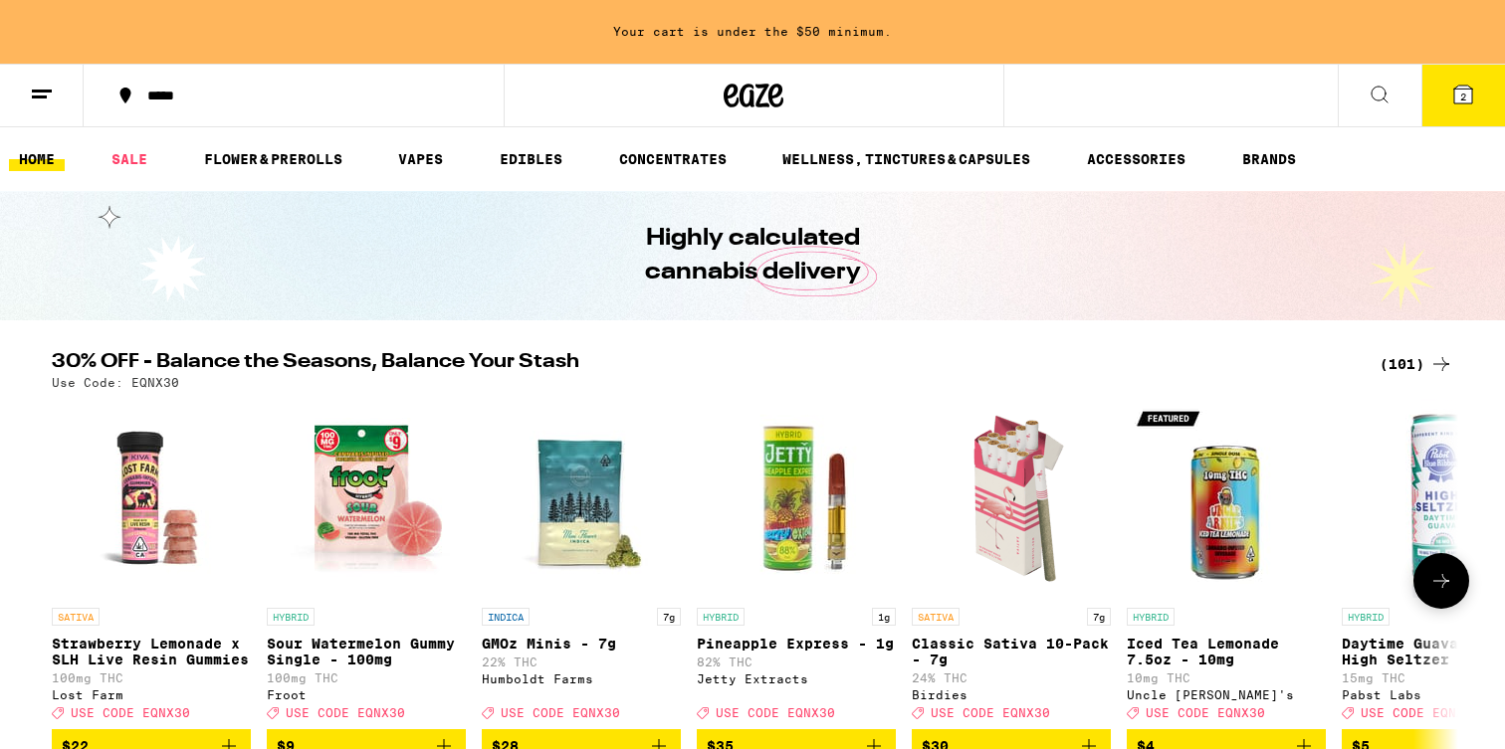
click at [380, 502] on img "Open page for Sour Watermelon Gummy Single - 100mg from Froot" at bounding box center [366, 498] width 199 height 199
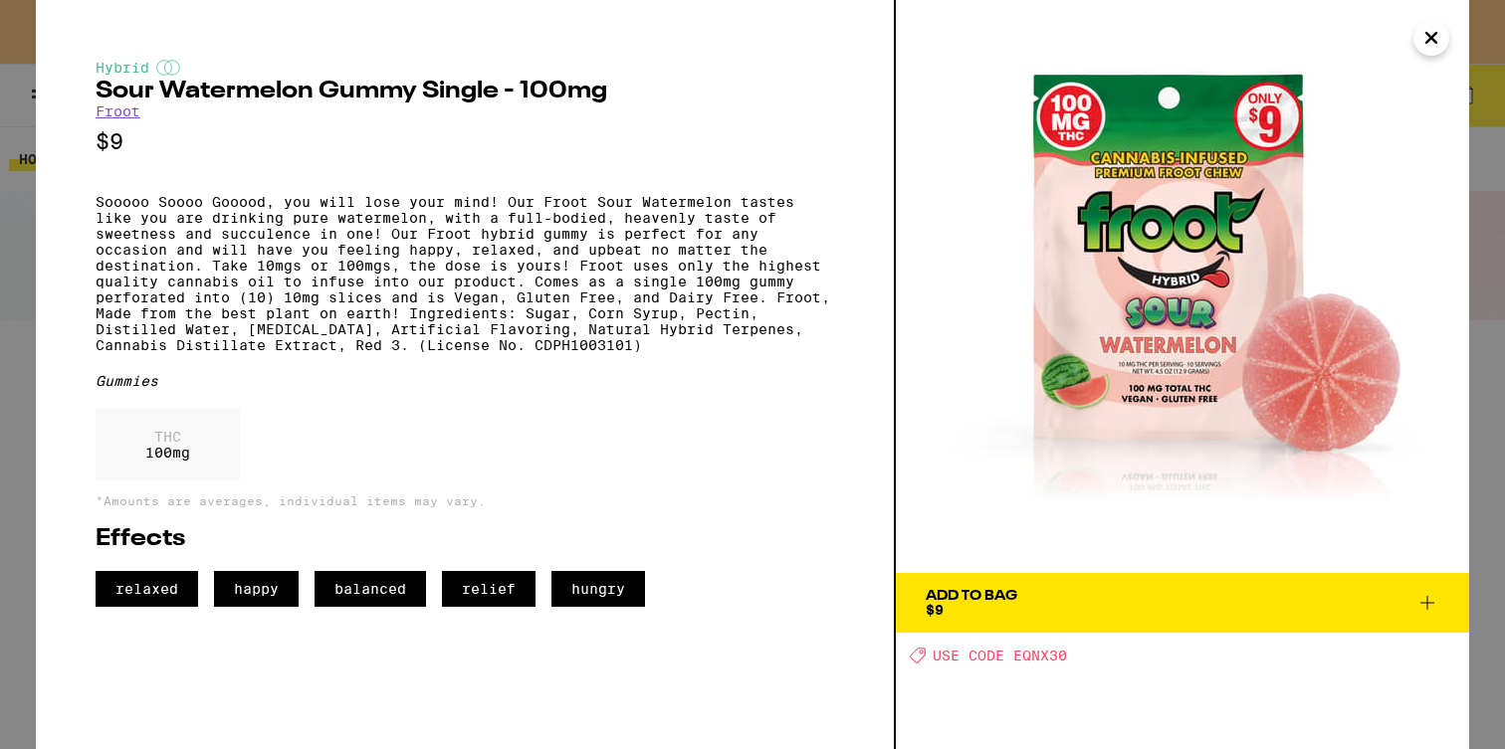
click at [992, 661] on span "USE CODE EQNX30" at bounding box center [1000, 656] width 134 height 16
click at [1428, 43] on icon "Close" at bounding box center [1431, 38] width 24 height 30
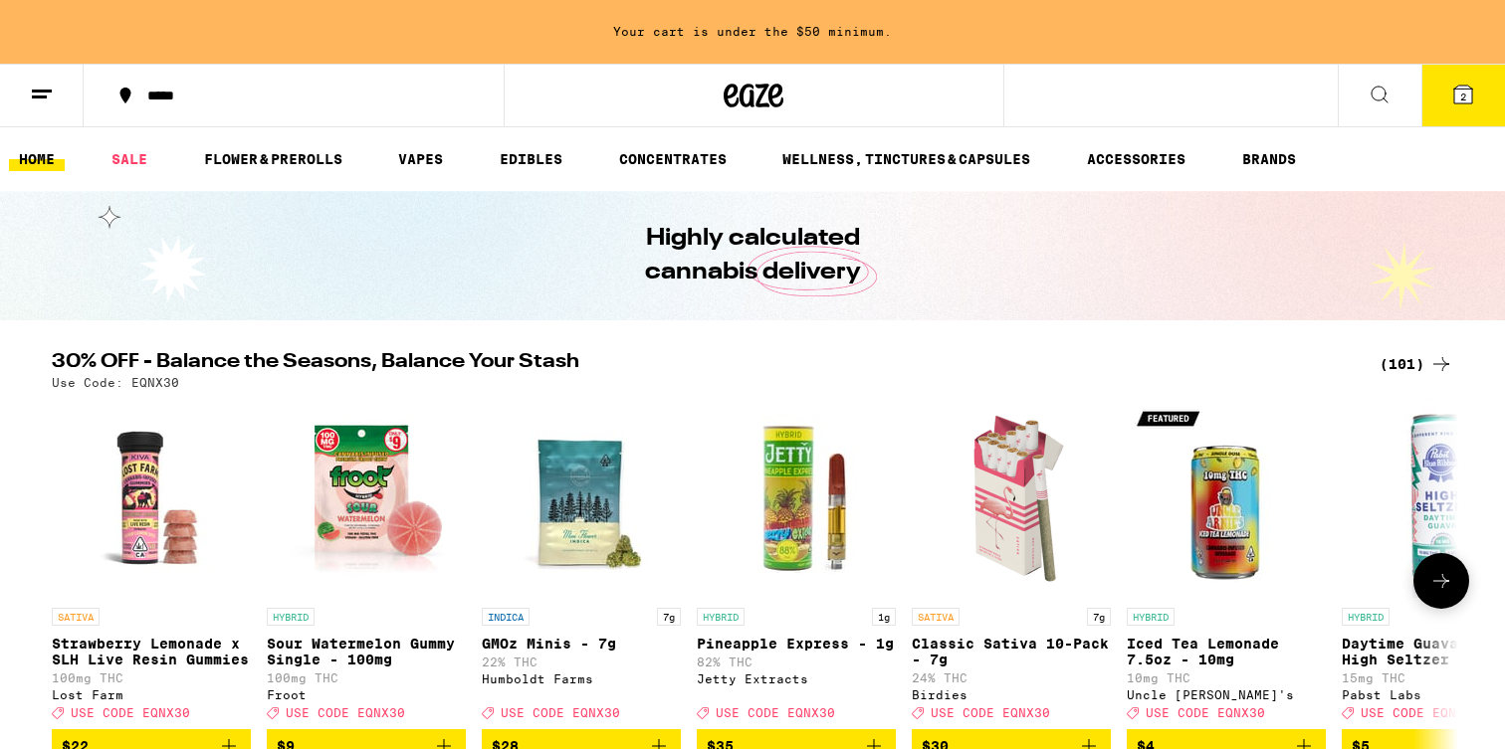
click at [773, 488] on img "Open page for Pineapple Express - 1g from Jetty Extracts" at bounding box center [796, 498] width 199 height 199
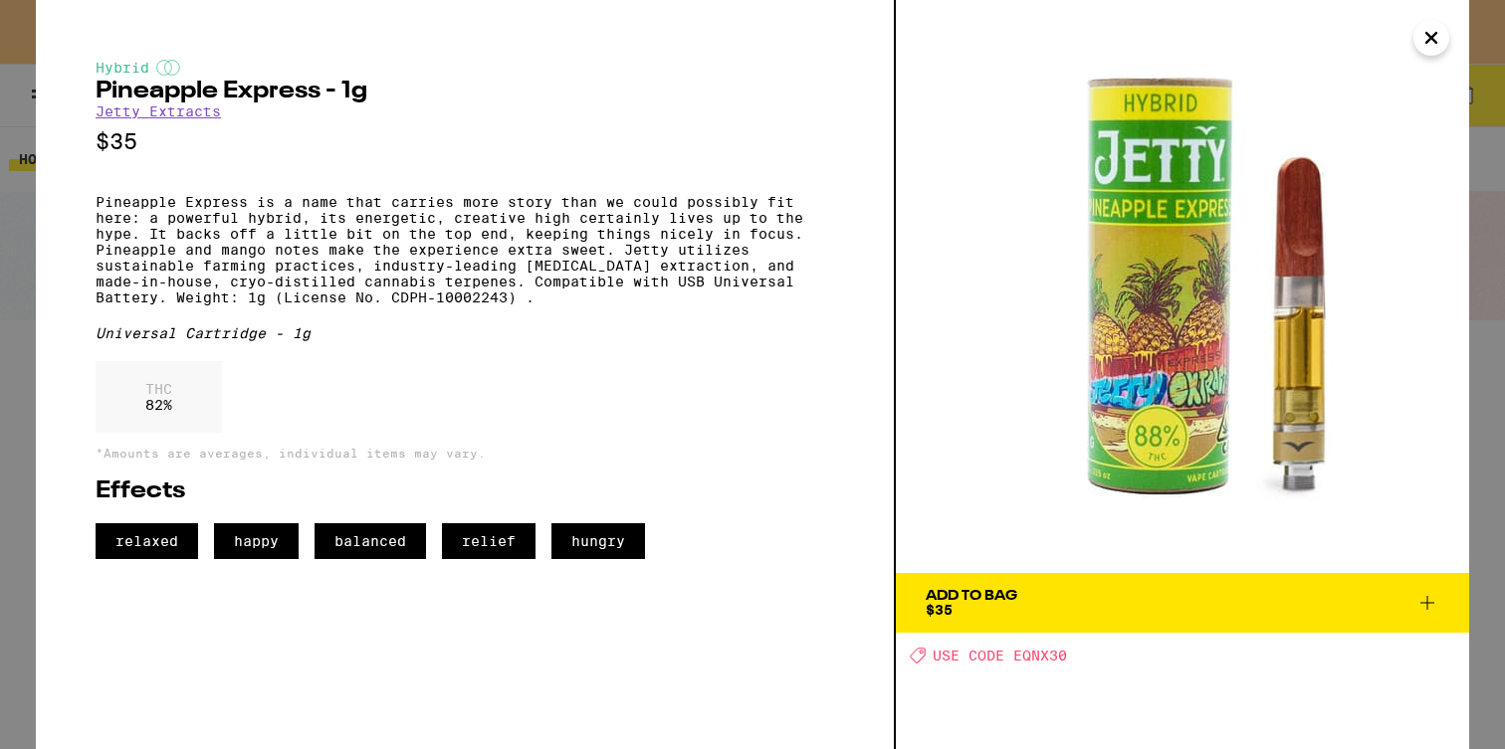
click at [1417, 29] on button "Close" at bounding box center [1431, 38] width 36 height 36
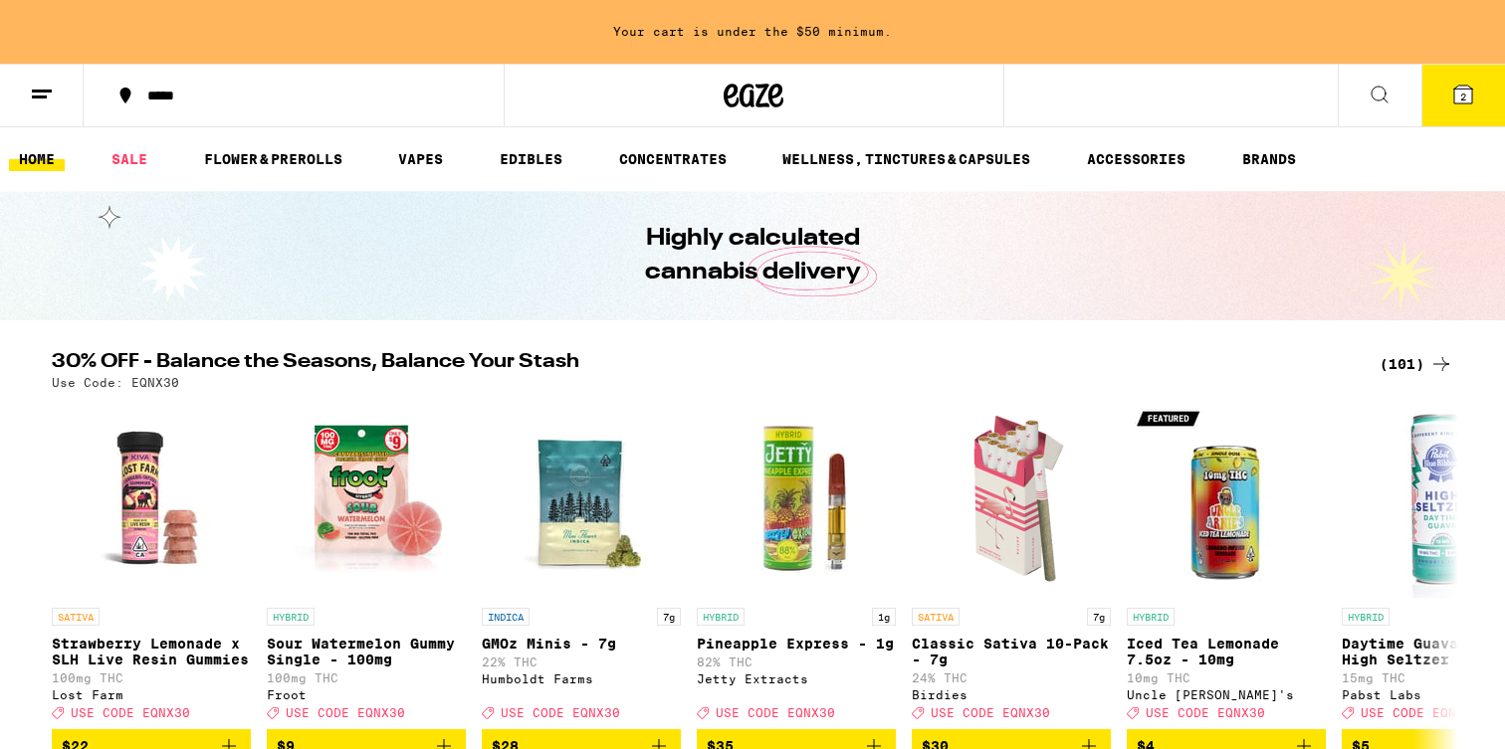
click at [772, 108] on icon at bounding box center [754, 96] width 60 height 36
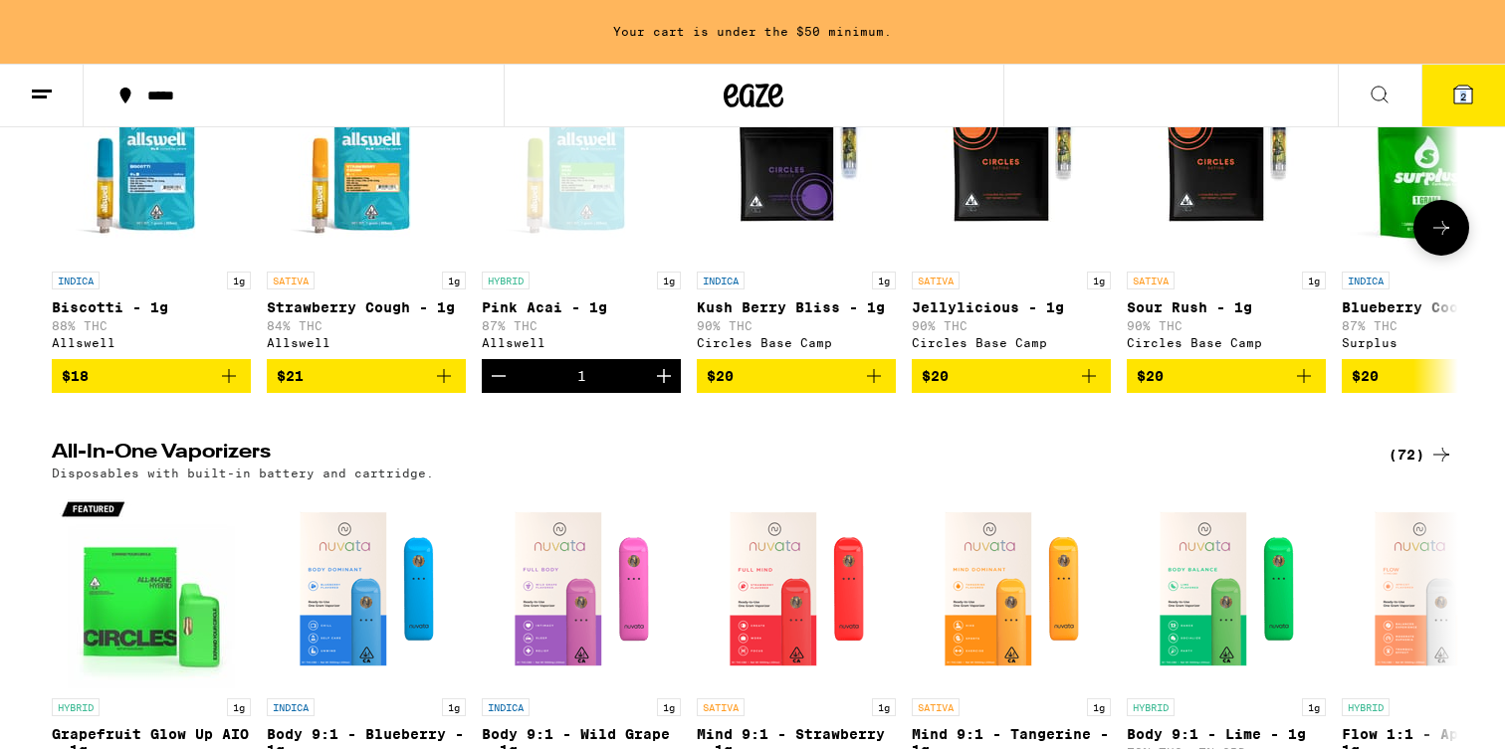
scroll to position [2691, 0]
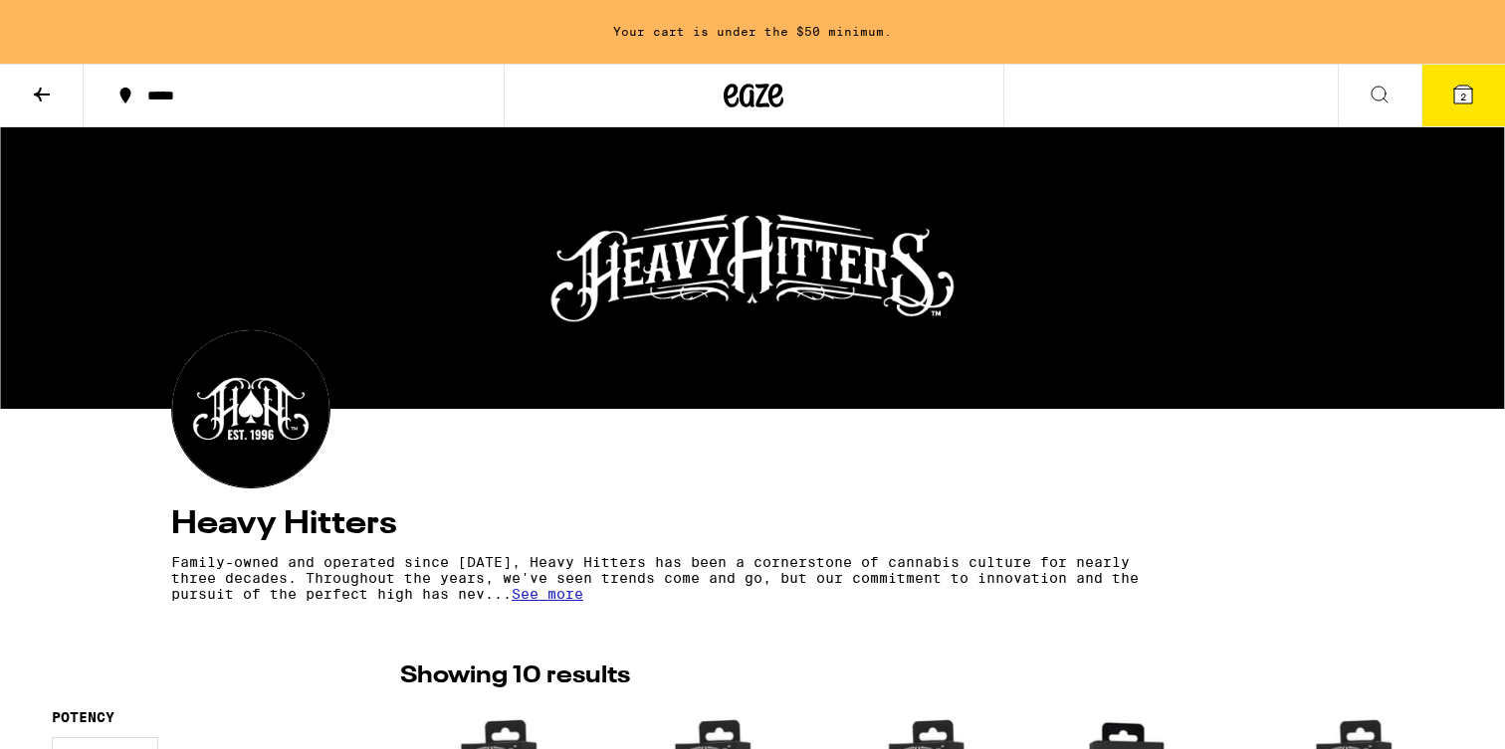
click at [27, 102] on button at bounding box center [42, 96] width 84 height 63
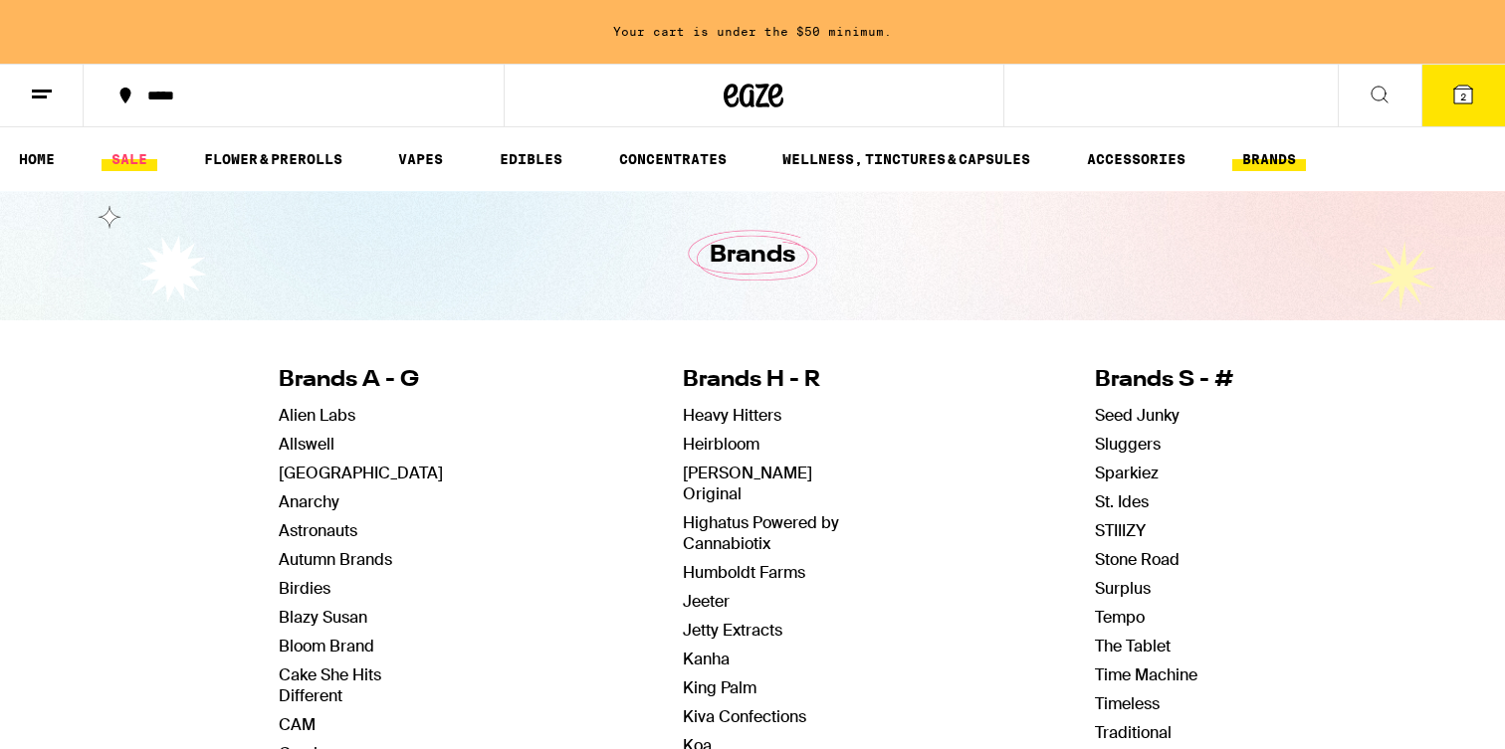
click at [144, 158] on link "SALE" at bounding box center [130, 159] width 56 height 24
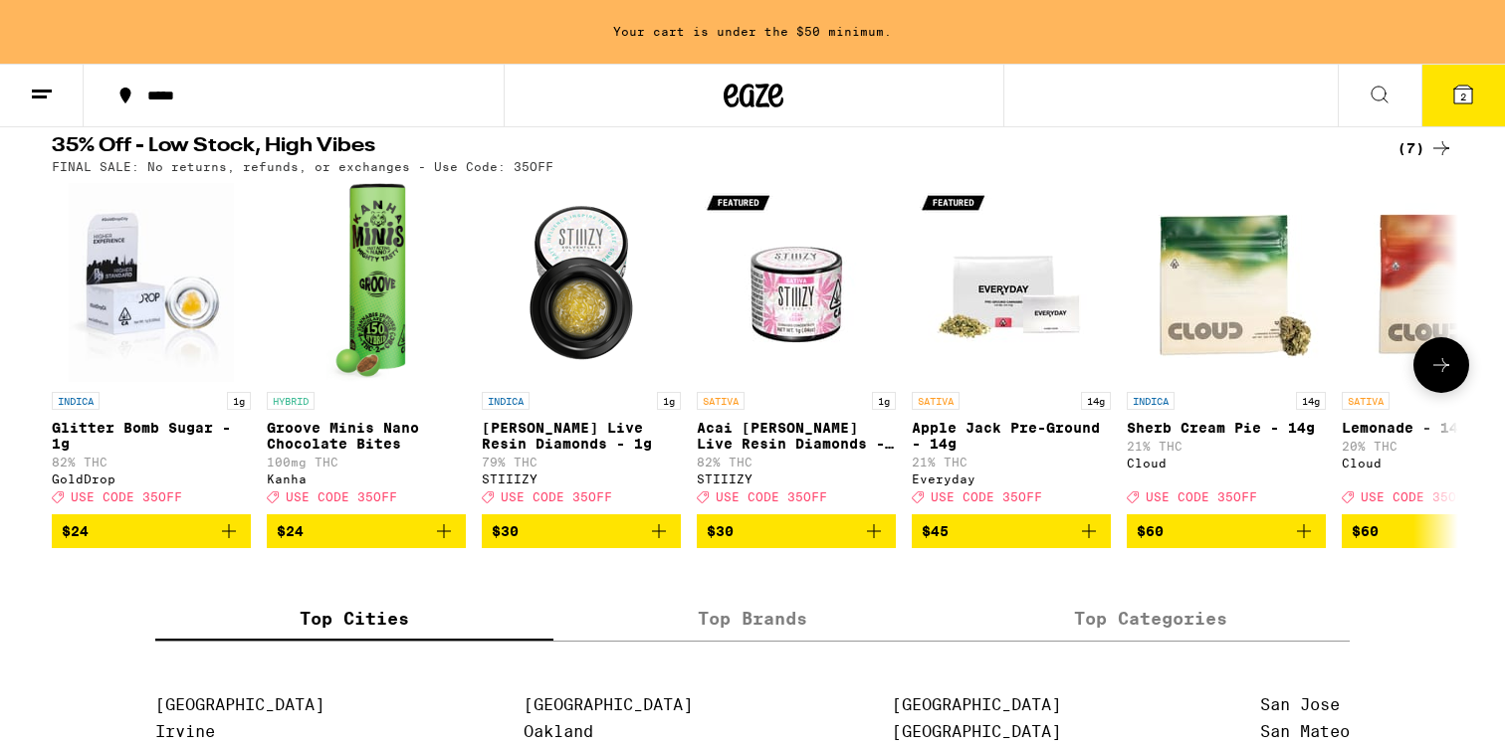
scroll to position [671, 0]
